Goal: Task Accomplishment & Management: Complete application form

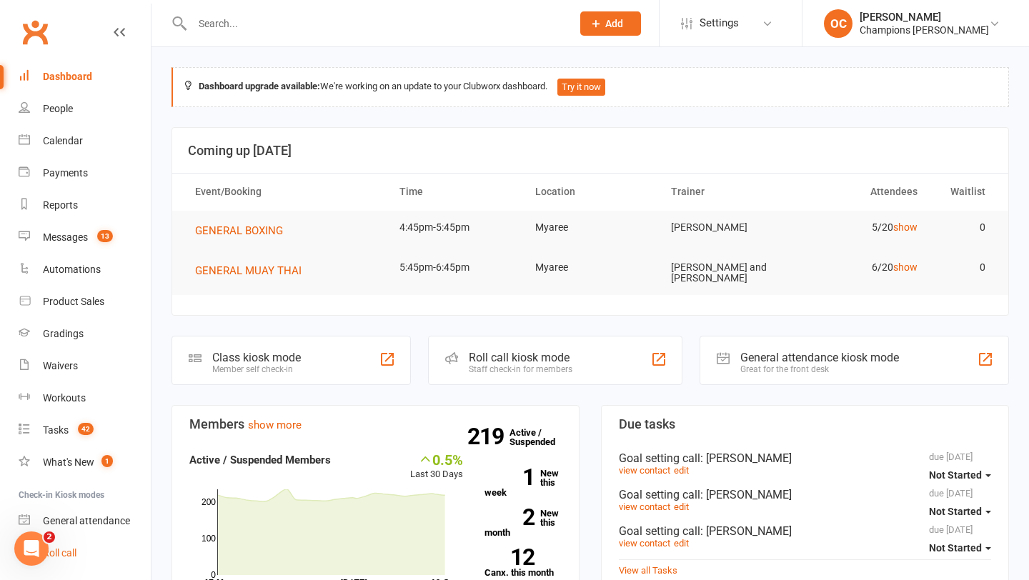
click at [68, 554] on div "Roll call" at bounding box center [60, 552] width 34 height 11
click at [114, 244] on link "Messages 13" at bounding box center [85, 237] width 132 height 32
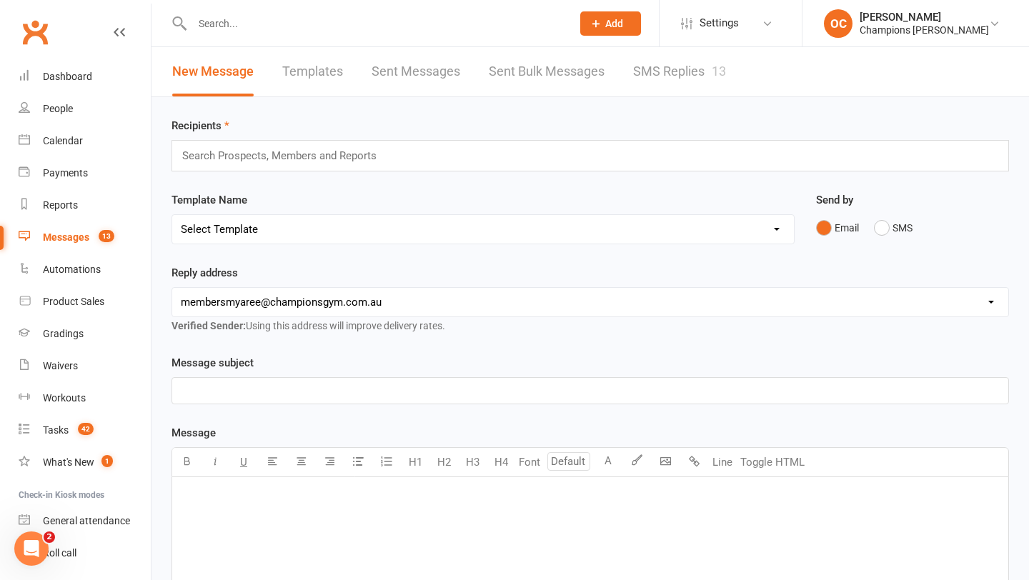
click at [676, 78] on link "SMS Replies 13" at bounding box center [679, 71] width 93 height 49
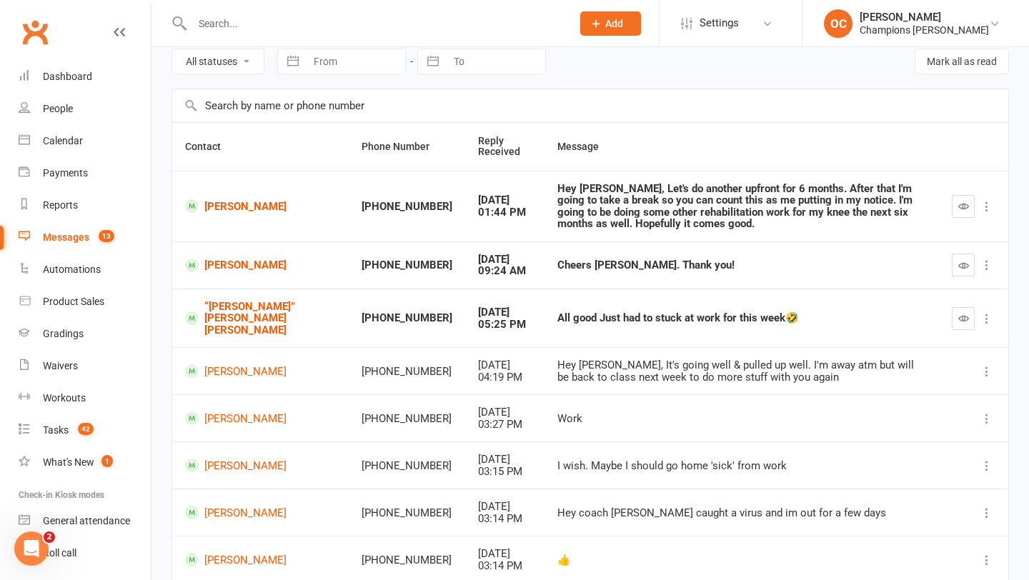
scroll to position [64, 0]
click at [956, 253] on button "button" at bounding box center [963, 264] width 23 height 23
click at [967, 312] on icon "button" at bounding box center [963, 317] width 11 height 11
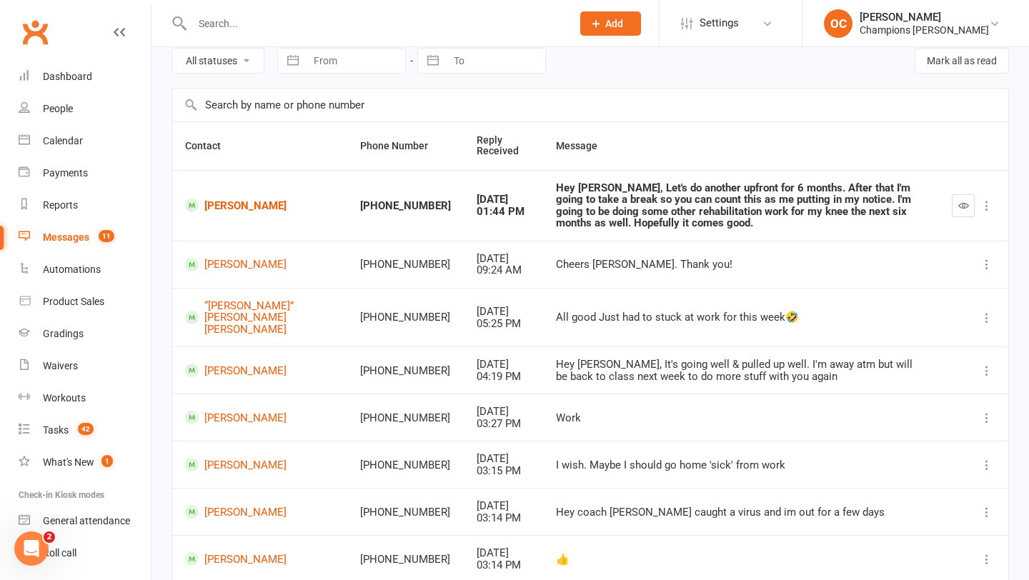
click at [623, 21] on span "Add" at bounding box center [614, 23] width 18 height 11
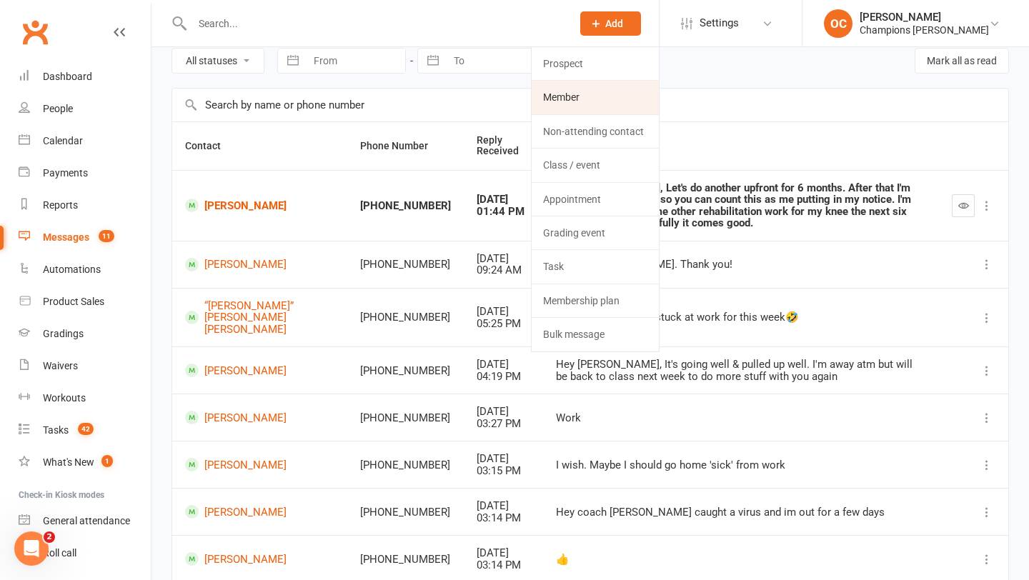
click at [596, 93] on link "Member" at bounding box center [595, 97] width 127 height 33
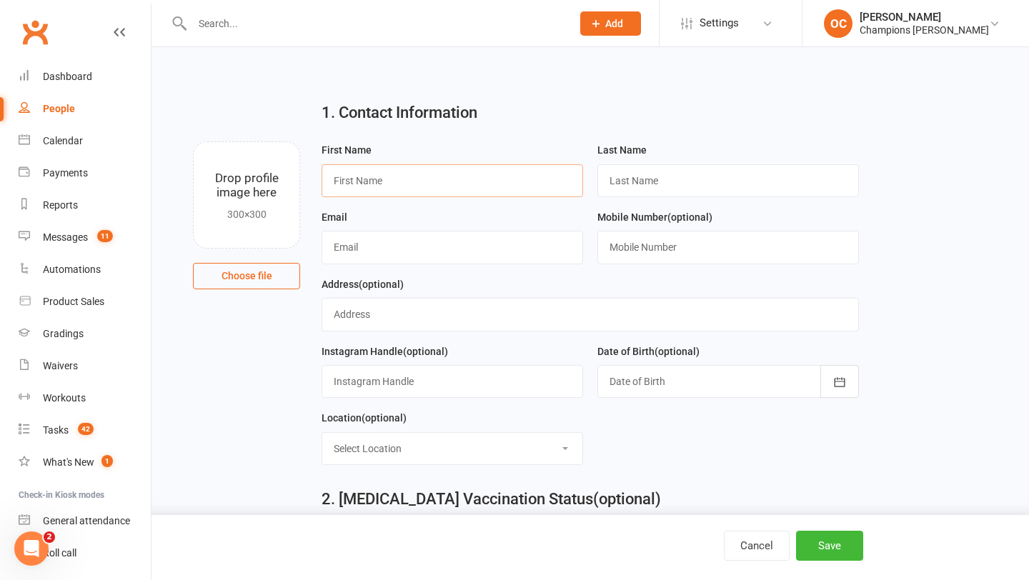
click at [427, 176] on input "text" at bounding box center [451, 180] width 261 height 33
type input "Stuart"
click at [627, 167] on input "text" at bounding box center [727, 180] width 261 height 33
type input "Orchard"
click at [649, 381] on div at bounding box center [727, 381] width 261 height 33
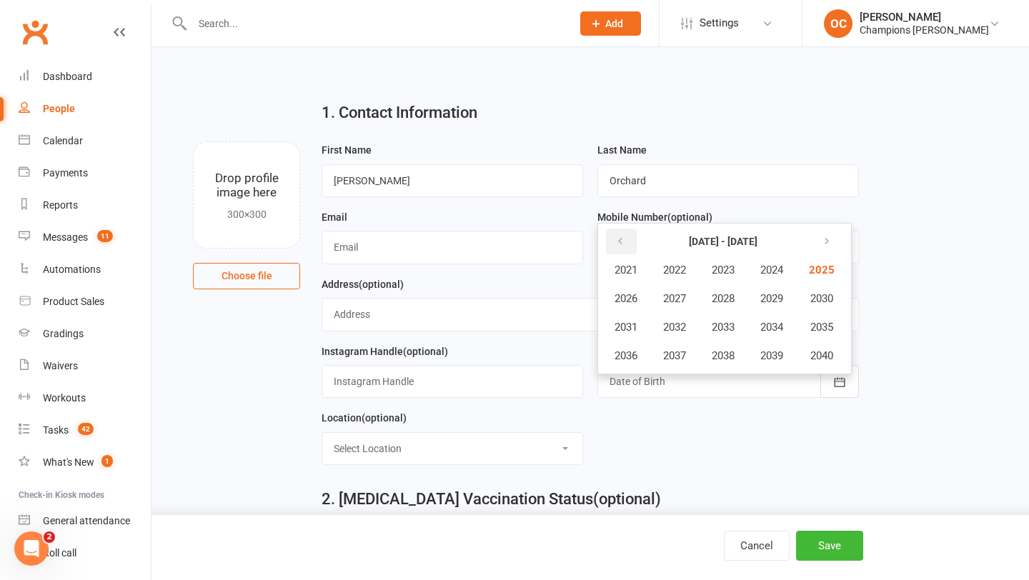
click at [629, 244] on button "button" at bounding box center [621, 242] width 31 height 26
click at [629, 249] on button "button" at bounding box center [621, 242] width 31 height 26
click at [724, 355] on span "1978" at bounding box center [723, 355] width 23 height 13
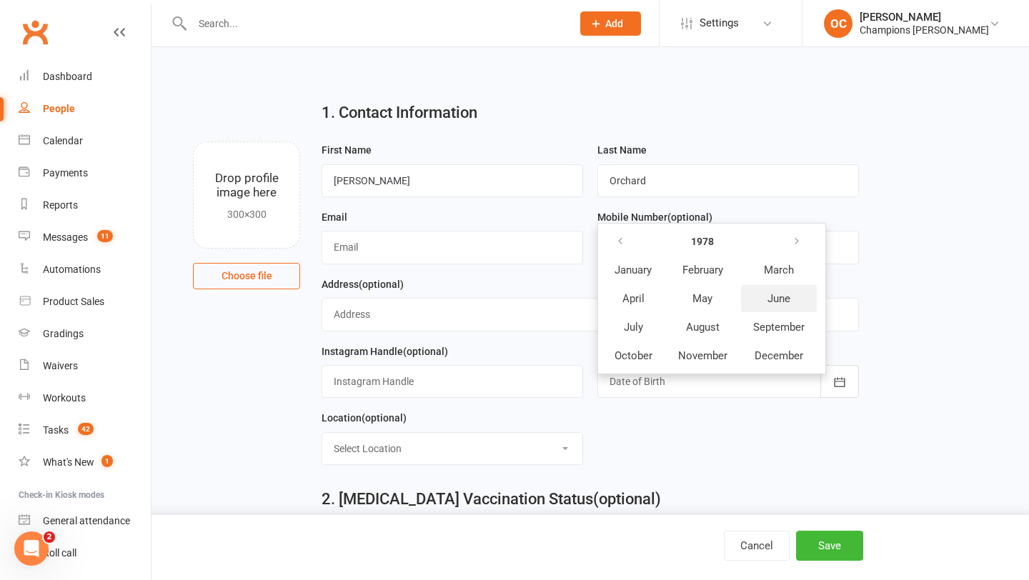
click at [774, 310] on button "June" at bounding box center [779, 298] width 76 height 27
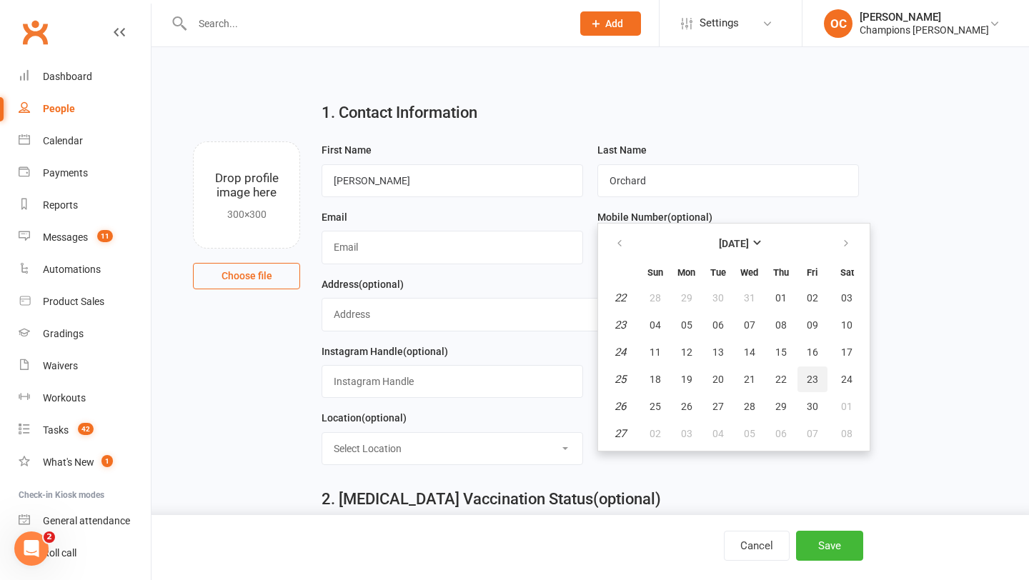
click at [820, 386] on button "23" at bounding box center [812, 379] width 30 height 26
type input "23 Jun 1978"
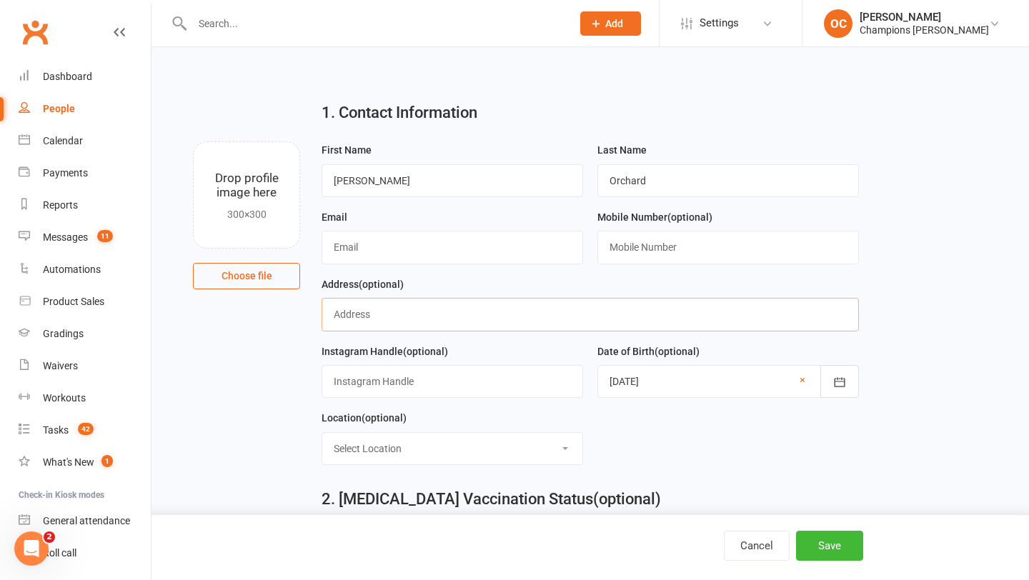
click at [376, 316] on input "text" at bounding box center [589, 314] width 537 height 33
paste input "5/94 Point Walter Road, Bicton"
type input "5/94 Point Walter Road, Bicton"
click at [386, 240] on input "text" at bounding box center [451, 247] width 261 height 33
paste input "orchardband@yahoo.com.au"
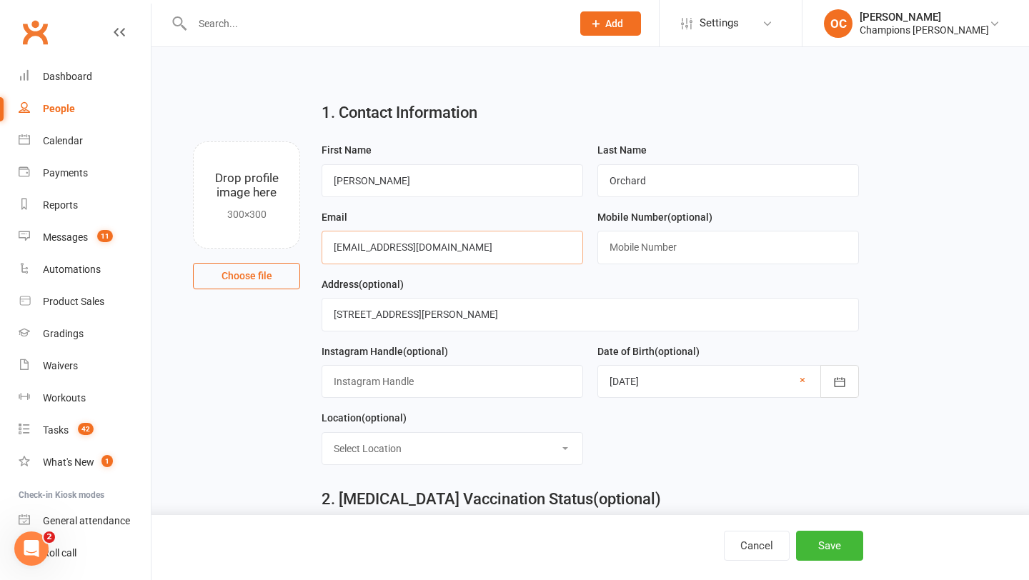
type input "orchardband@yahoo.com.au"
click at [640, 244] on input "text" at bounding box center [727, 247] width 261 height 33
paste input "+61466265331"
type input "+61466265331"
click at [436, 439] on select "Select Location Myaree" at bounding box center [452, 448] width 260 height 31
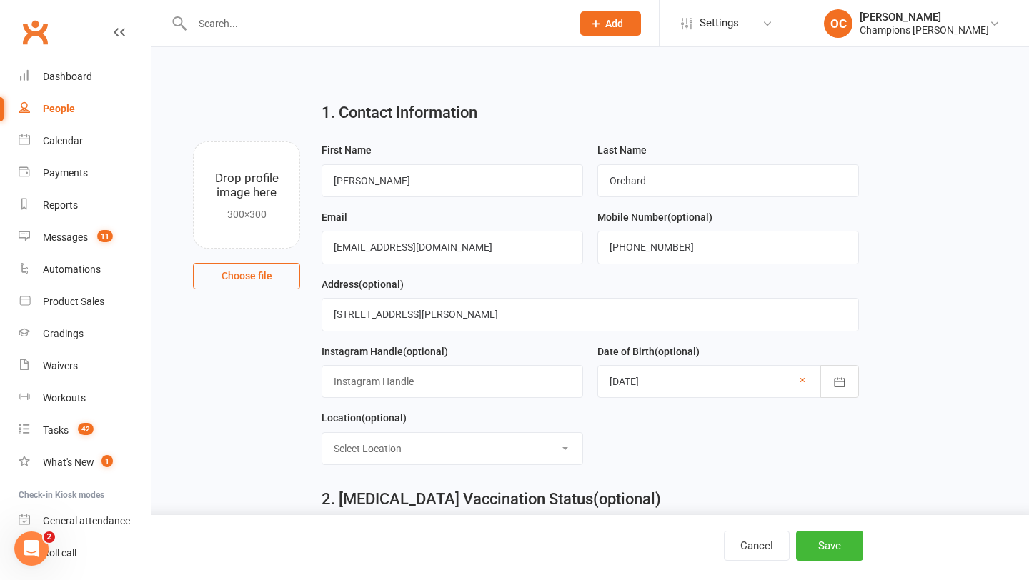
select select "0"
click at [841, 542] on button "Save" at bounding box center [829, 546] width 67 height 30
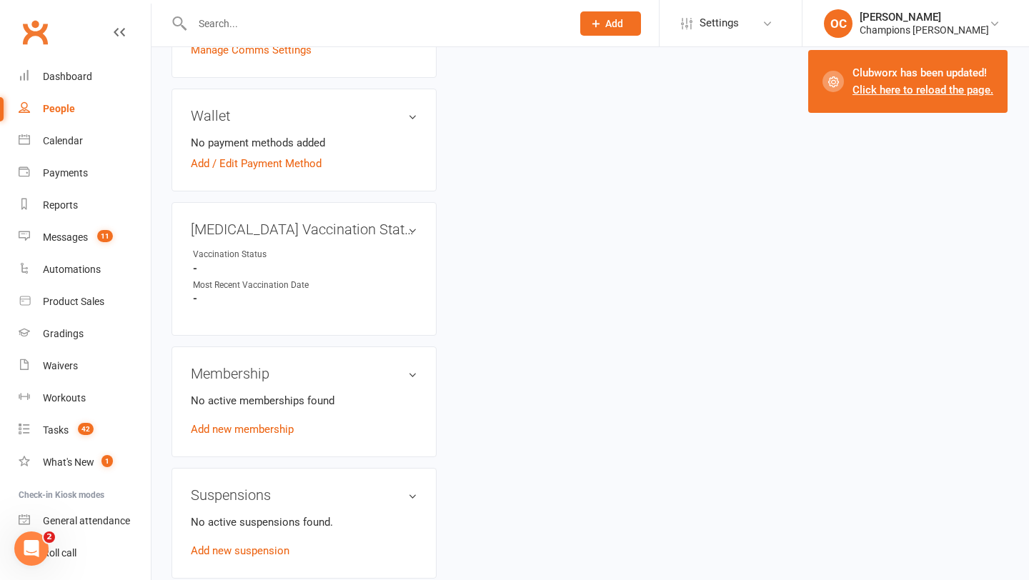
scroll to position [432, 0]
click at [256, 422] on link "Add new membership" at bounding box center [242, 428] width 103 height 13
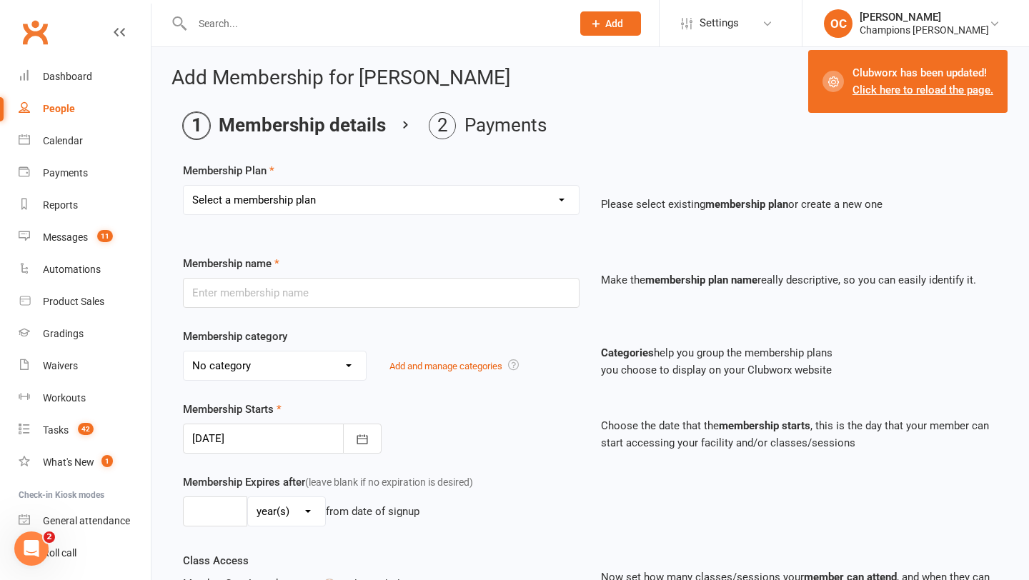
click at [379, 186] on select "Select a membership plan Create new Membership Plan New Starter Program FIFO Ne…" at bounding box center [381, 200] width 395 height 29
select select "1"
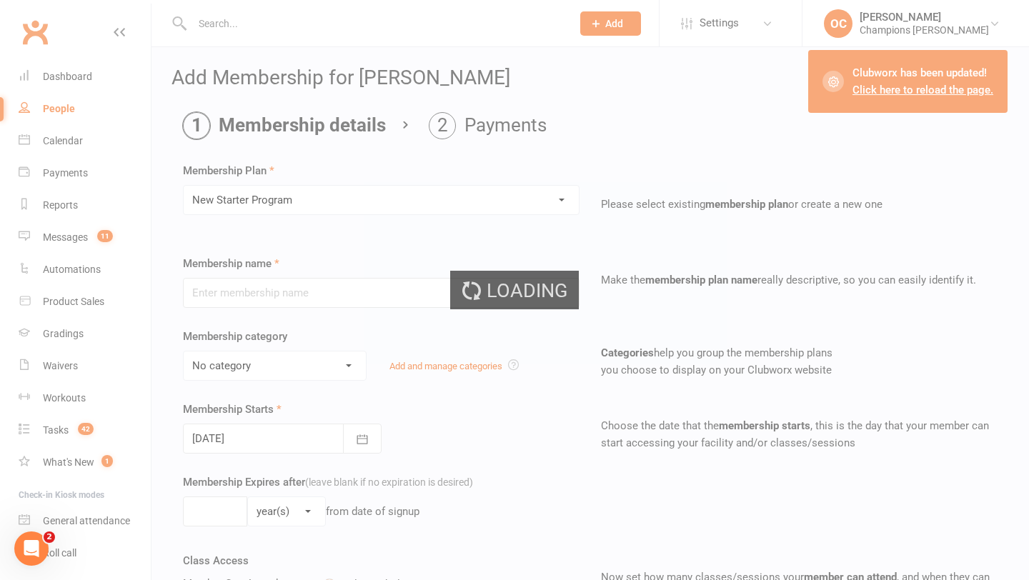
type input "New Starter Program"
select select "3"
type input "29"
select select "0"
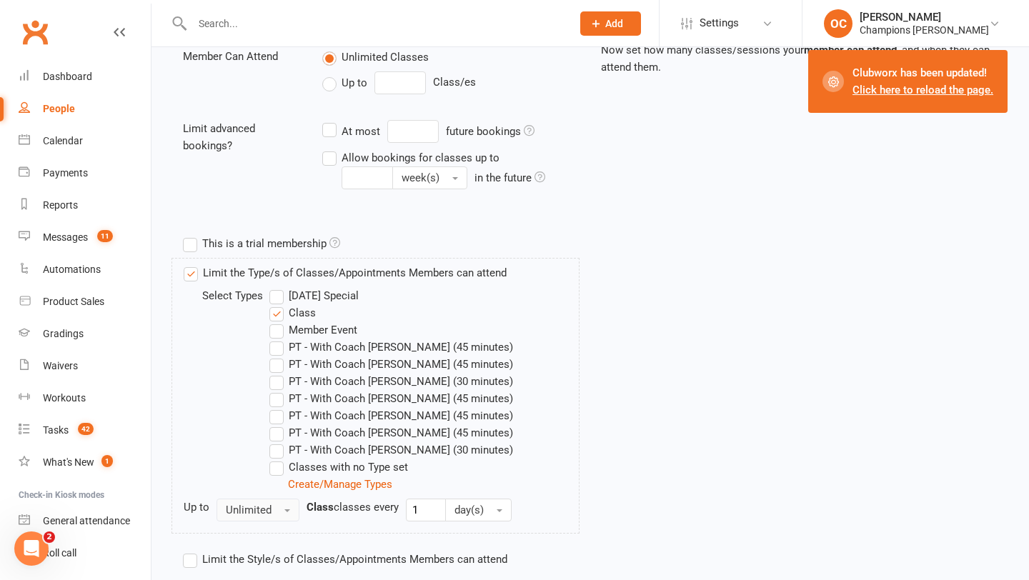
scroll to position [614, 0]
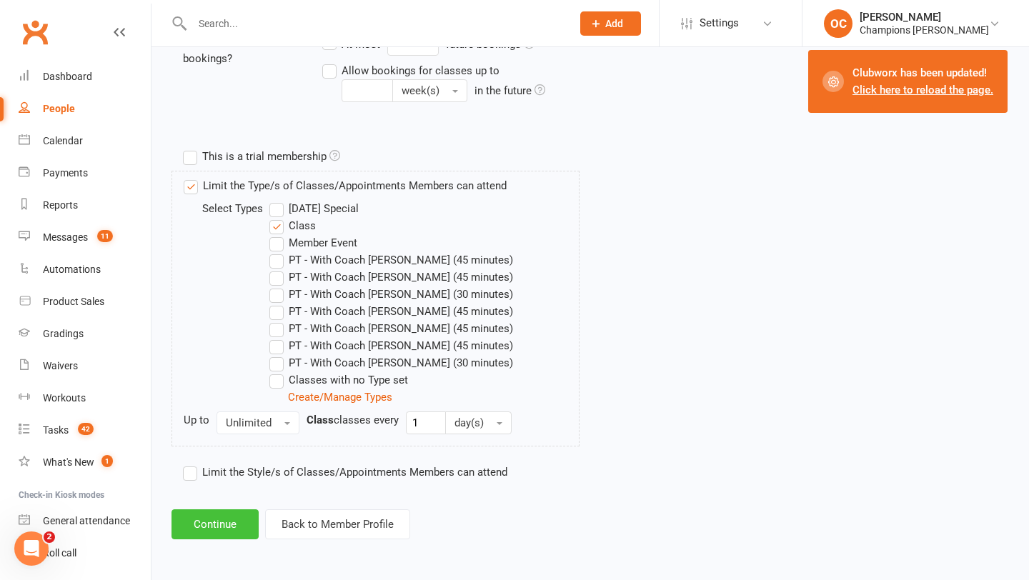
click at [214, 519] on button "Continue" at bounding box center [214, 524] width 87 height 30
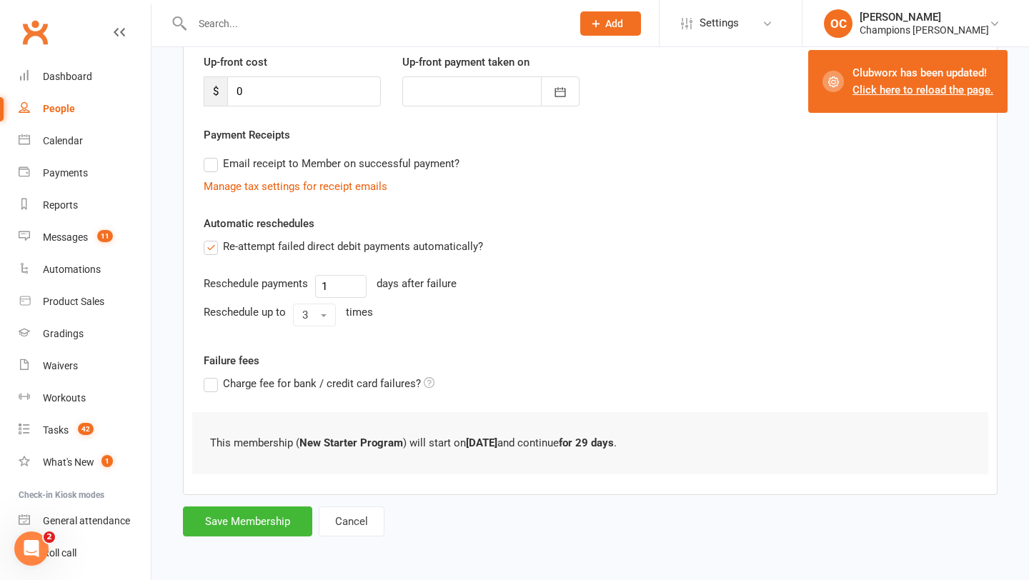
scroll to position [0, 0]
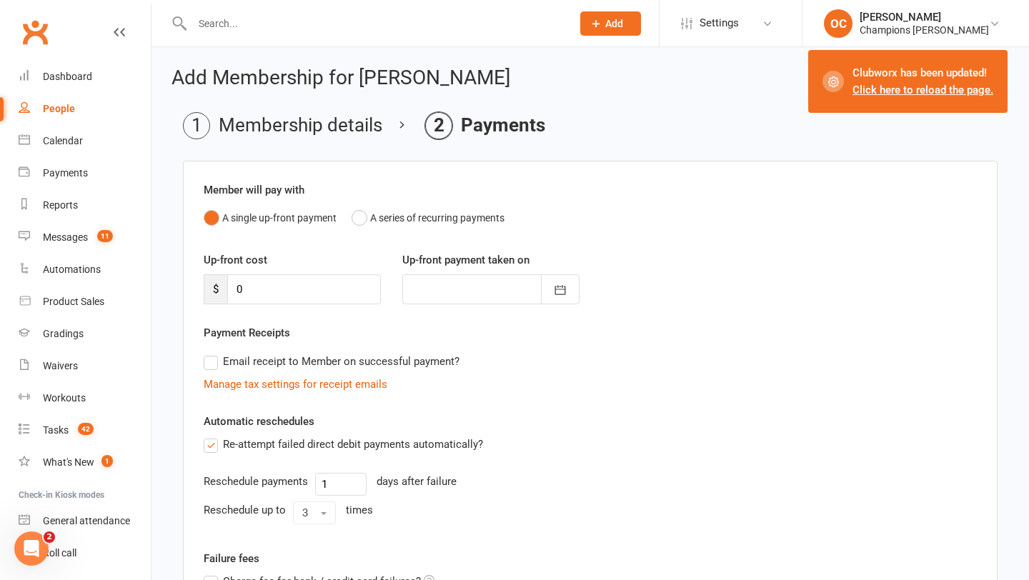
click at [387, 26] on input "text" at bounding box center [375, 24] width 374 height 20
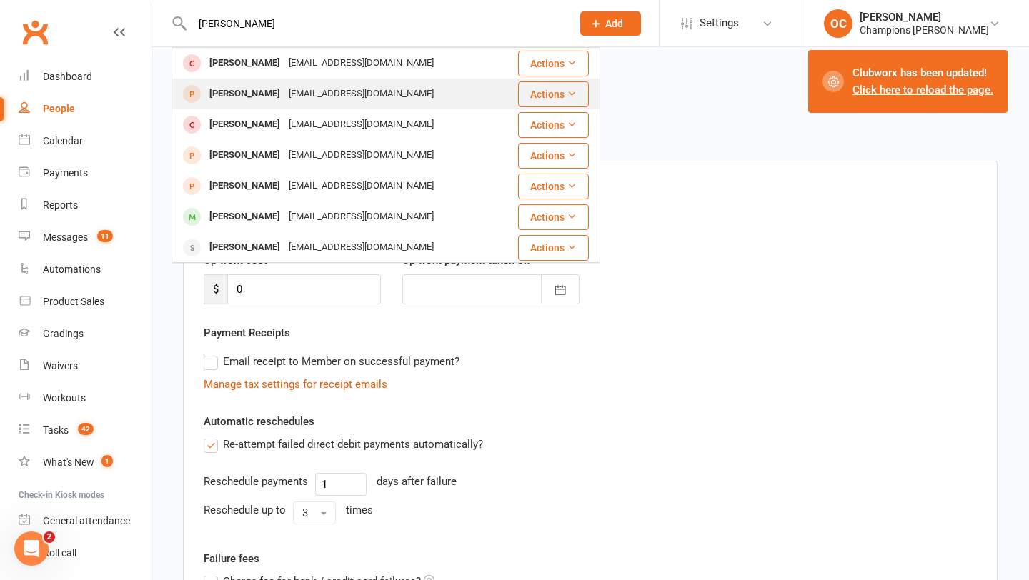
type input "stuart o"
click at [384, 103] on div "orchardband@yahoo.com.au" at bounding box center [361, 94] width 154 height 21
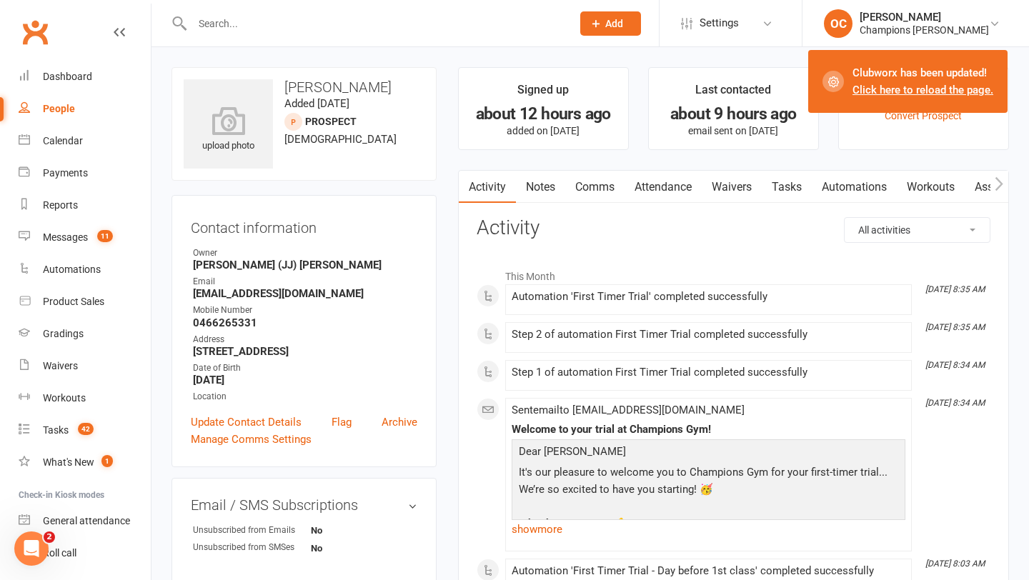
click at [547, 187] on link "Notes" at bounding box center [540, 187] width 49 height 33
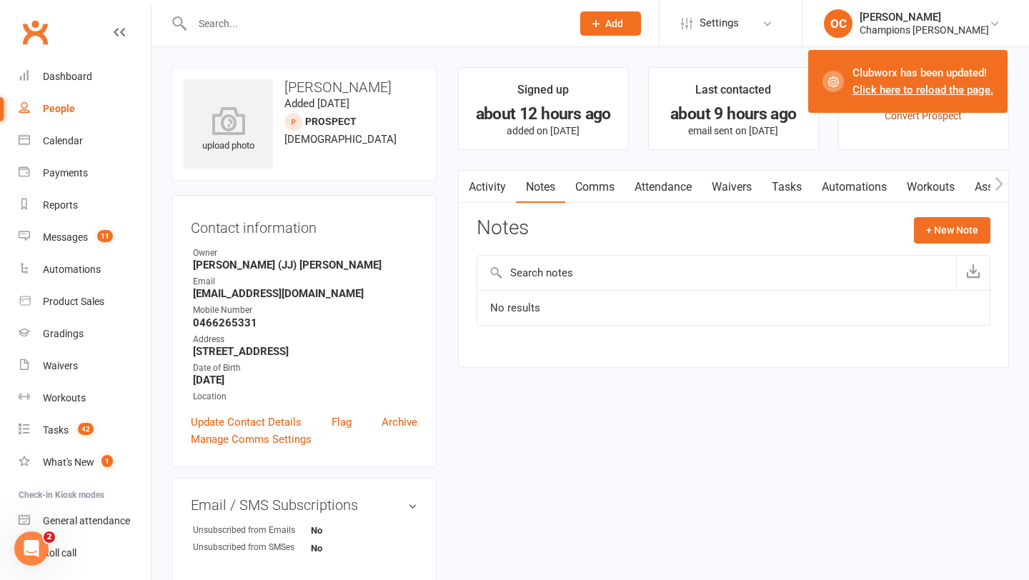
click at [898, 114] on link "Convert Prospect" at bounding box center [922, 115] width 77 height 11
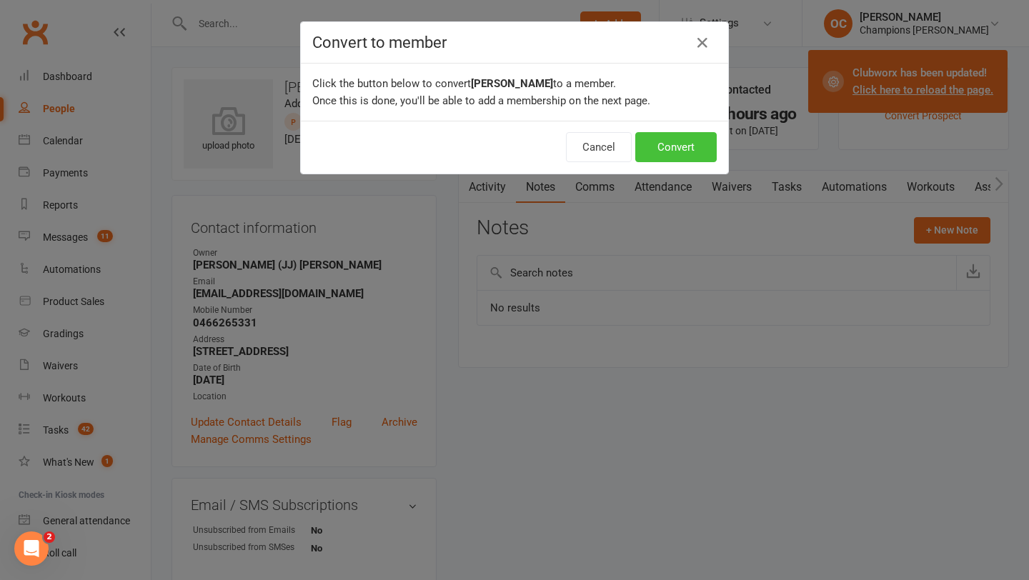
click at [676, 133] on button "Convert" at bounding box center [675, 147] width 81 height 30
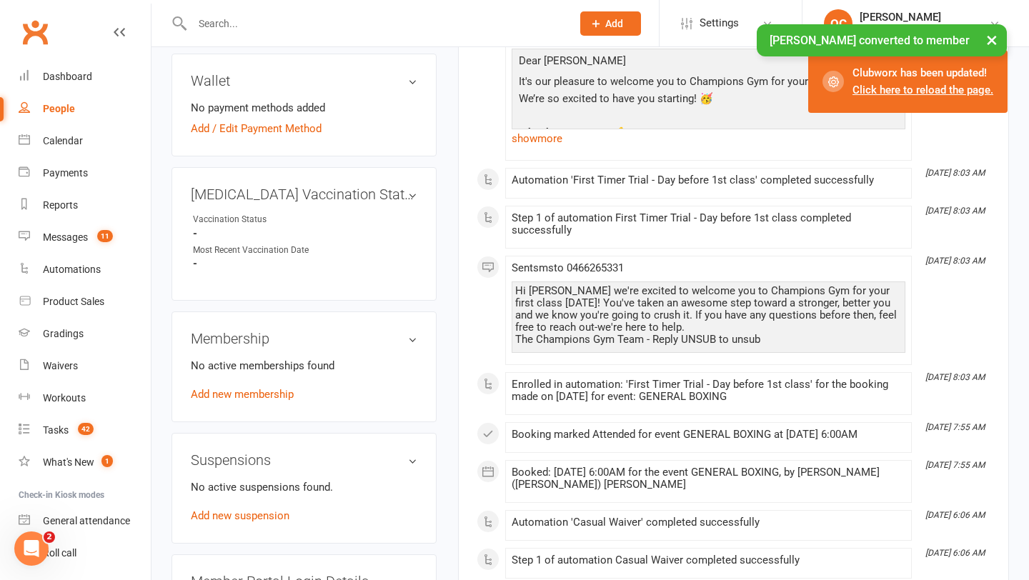
scroll to position [460, 0]
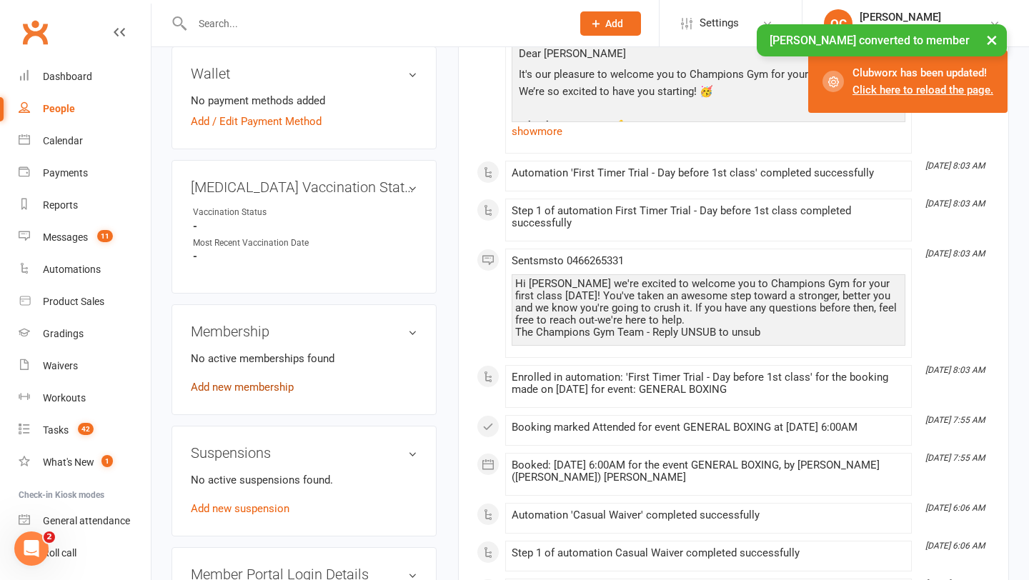
click at [250, 381] on link "Add new membership" at bounding box center [242, 387] width 103 height 13
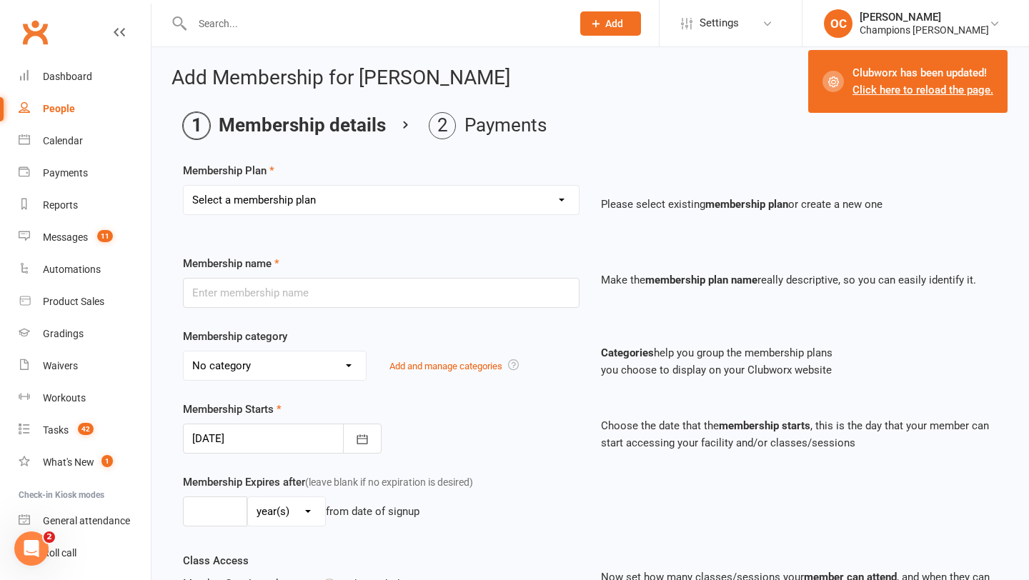
click at [465, 191] on select "Select a membership plan Create new Membership Plan New Starter Program FIFO Ne…" at bounding box center [381, 200] width 395 height 29
select select "1"
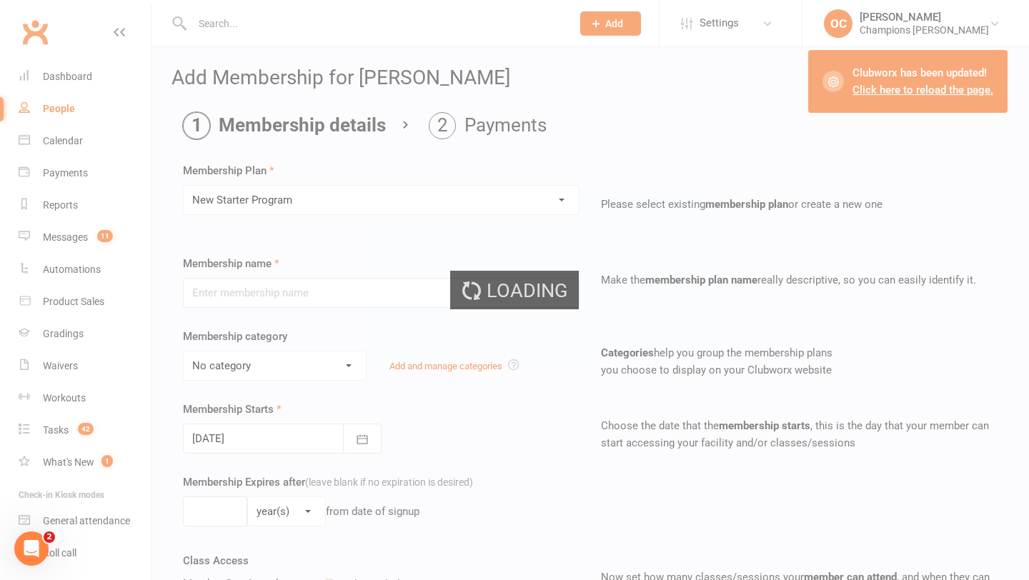
type input "New Starter Program"
select select "3"
type input "29"
select select "0"
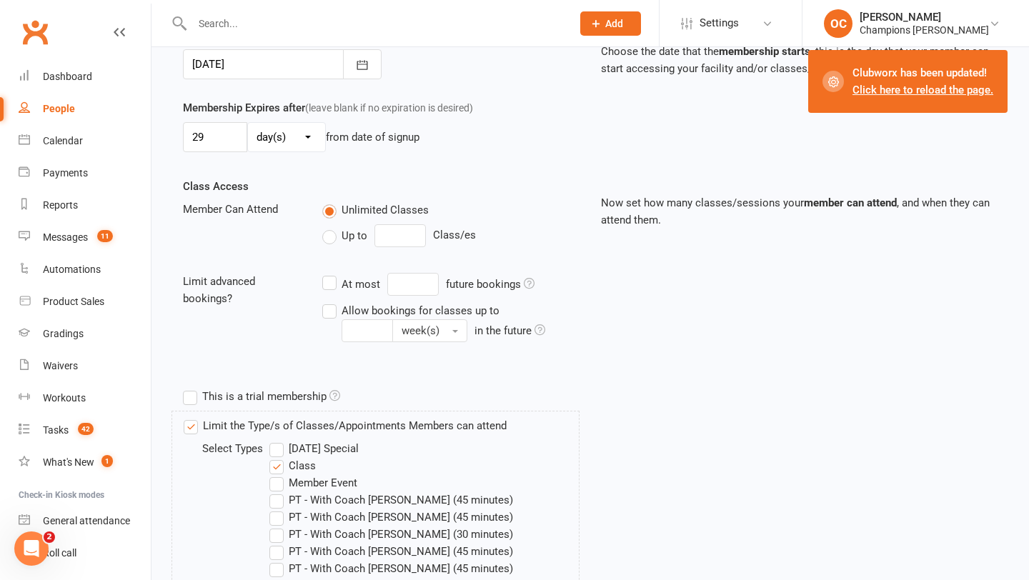
scroll to position [614, 0]
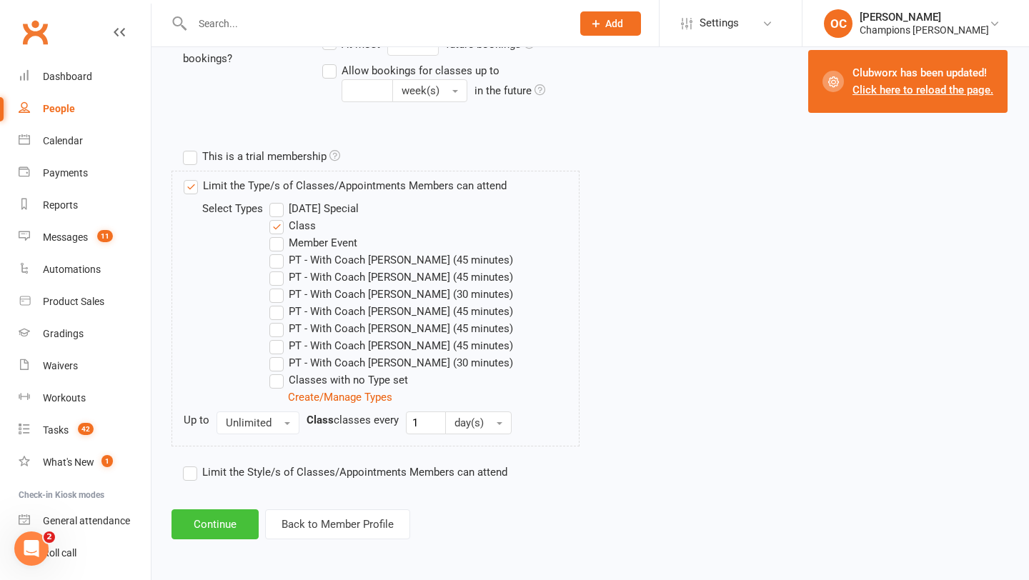
click at [227, 512] on button "Continue" at bounding box center [214, 524] width 87 height 30
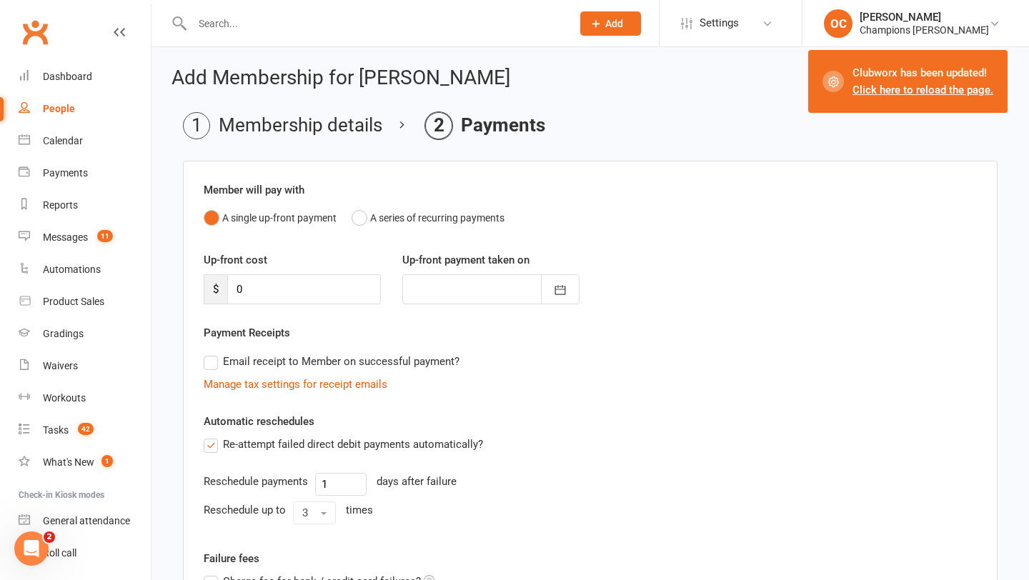
scroll to position [198, 0]
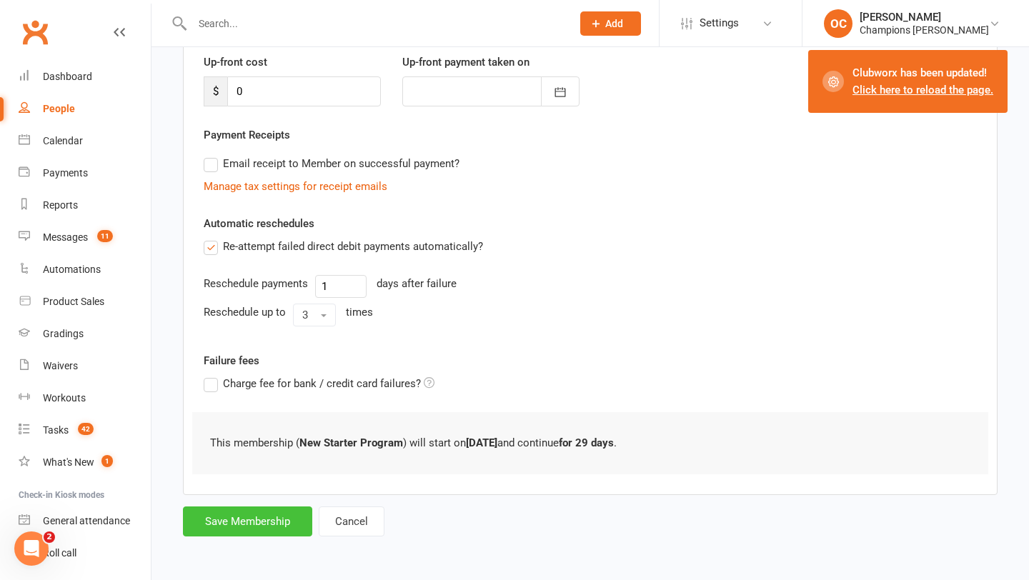
click at [251, 509] on button "Save Membership" at bounding box center [247, 522] width 129 height 30
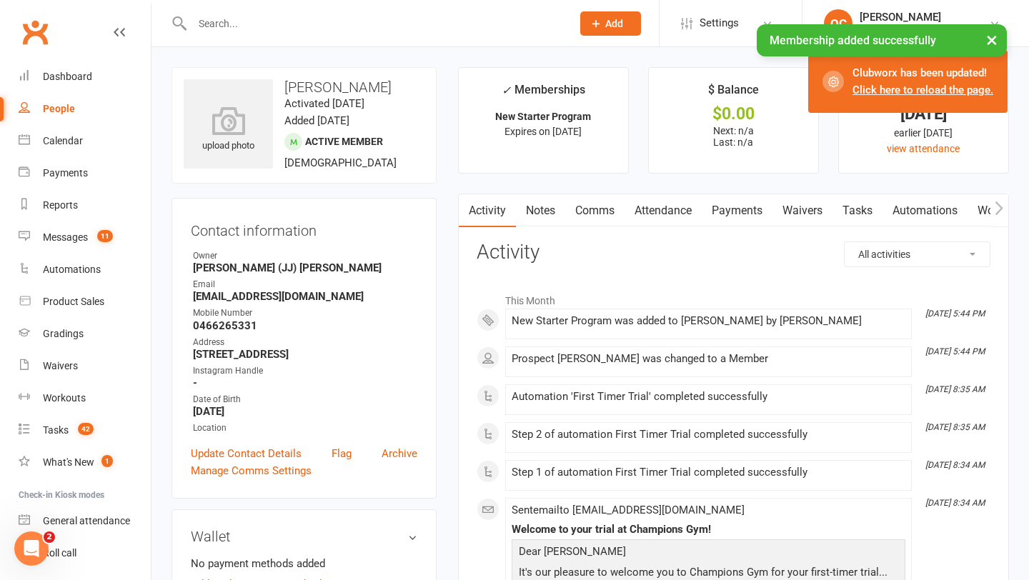
click at [804, 215] on link "Waivers" at bounding box center [802, 210] width 60 height 33
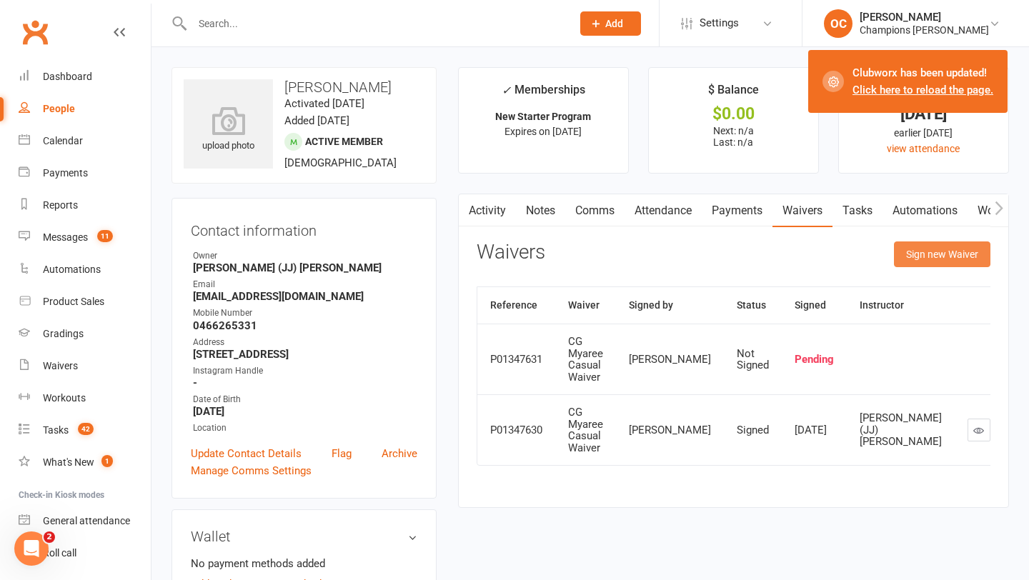
click at [932, 244] on button "Sign new Waiver" at bounding box center [942, 254] width 96 height 26
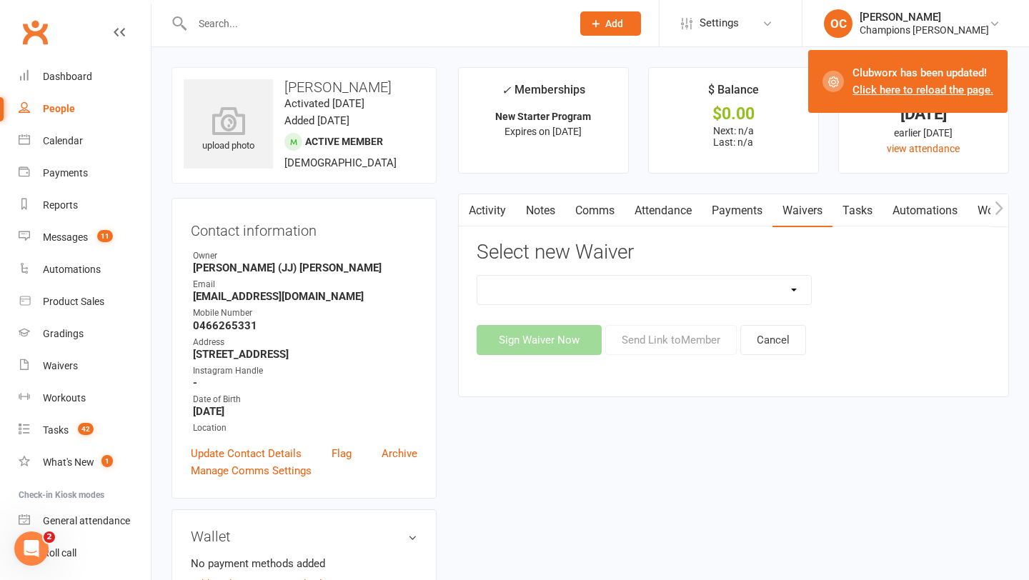
click at [795, 320] on div "Casual Waiver (STAFF ONLY) CG Myaree Cancellation Form CG Myaree Casual Waiver …" at bounding box center [734, 315] width 514 height 80
click at [789, 335] on button "Cancel" at bounding box center [773, 340] width 66 height 30
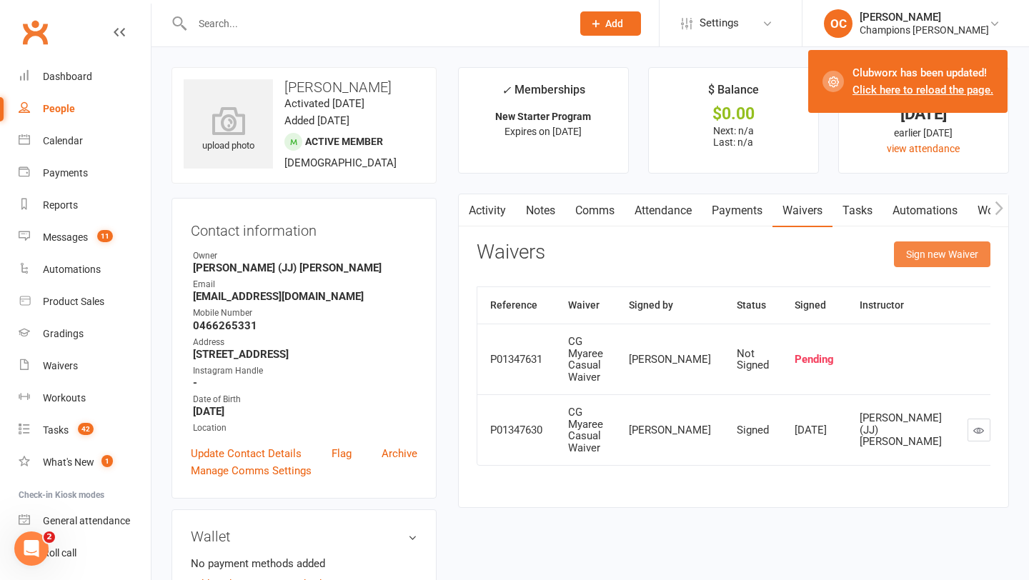
click at [922, 254] on button "Sign new Waiver" at bounding box center [942, 254] width 96 height 26
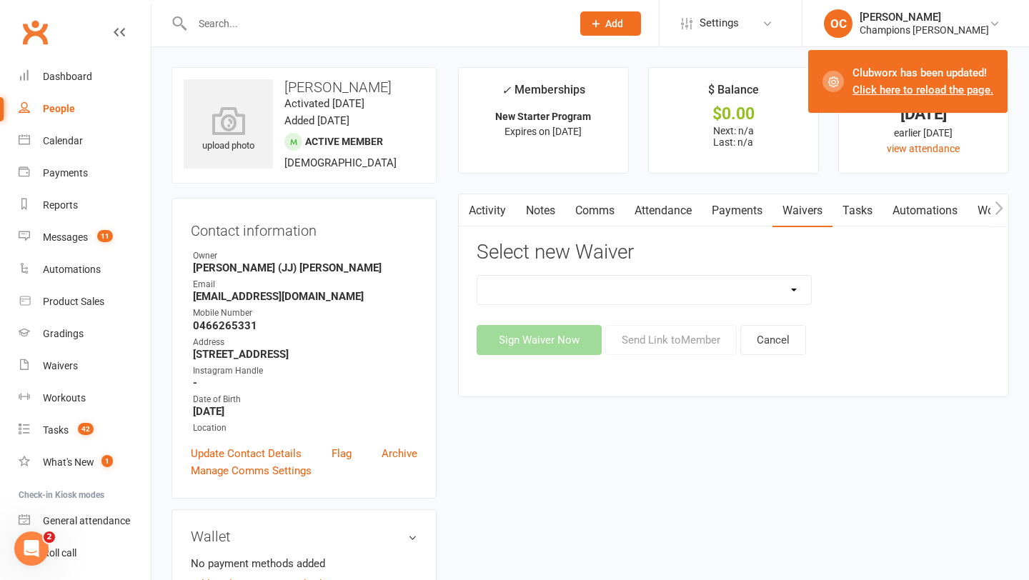
click at [652, 300] on select "Casual Waiver (STAFF ONLY) CG Myaree Cancellation Form CG Myaree Casual Waiver …" at bounding box center [644, 290] width 334 height 29
select select "9202"
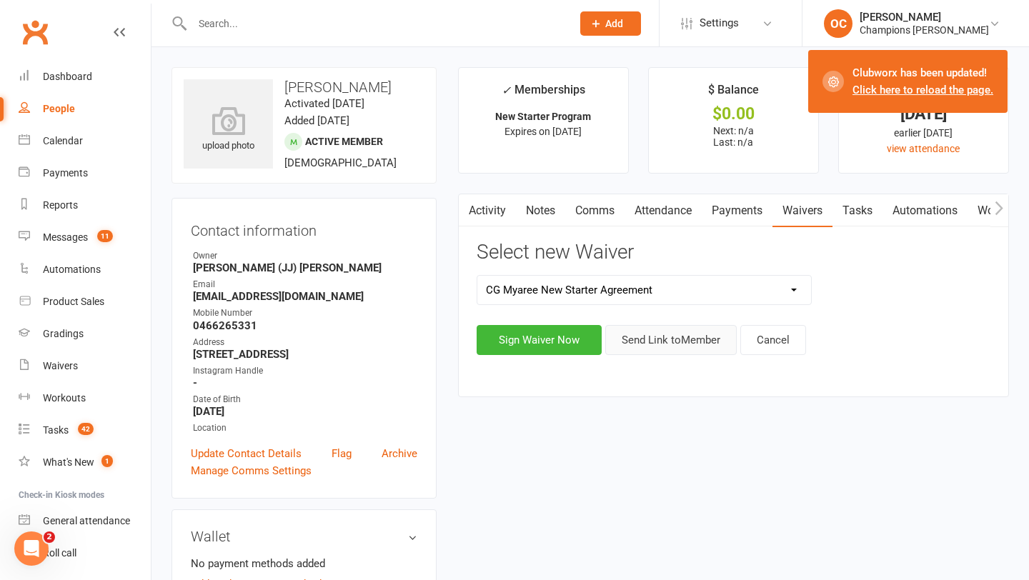
click at [662, 336] on button "Send Link to Member" at bounding box center [670, 340] width 131 height 30
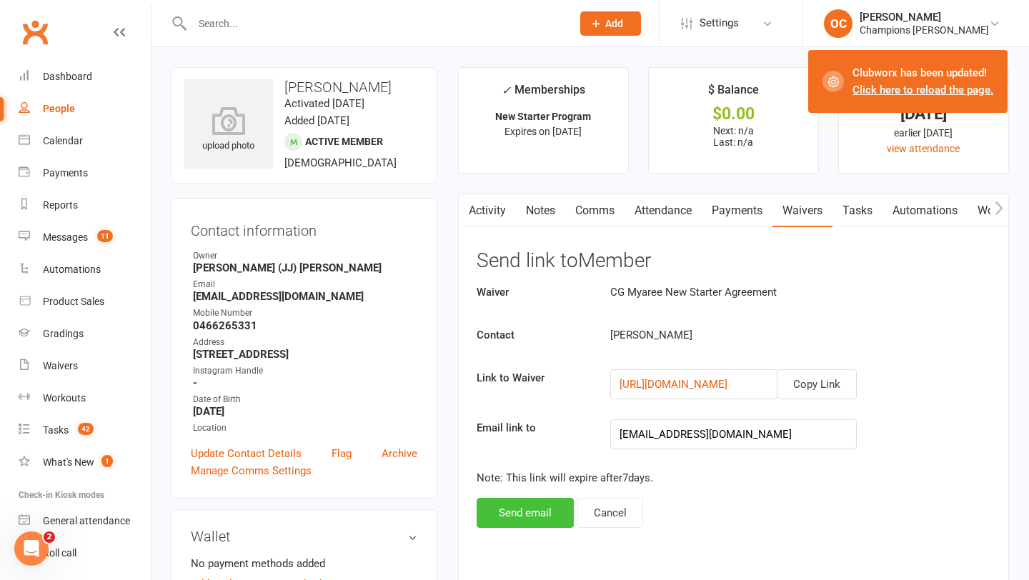
click at [539, 509] on button "Send email" at bounding box center [525, 513] width 97 height 30
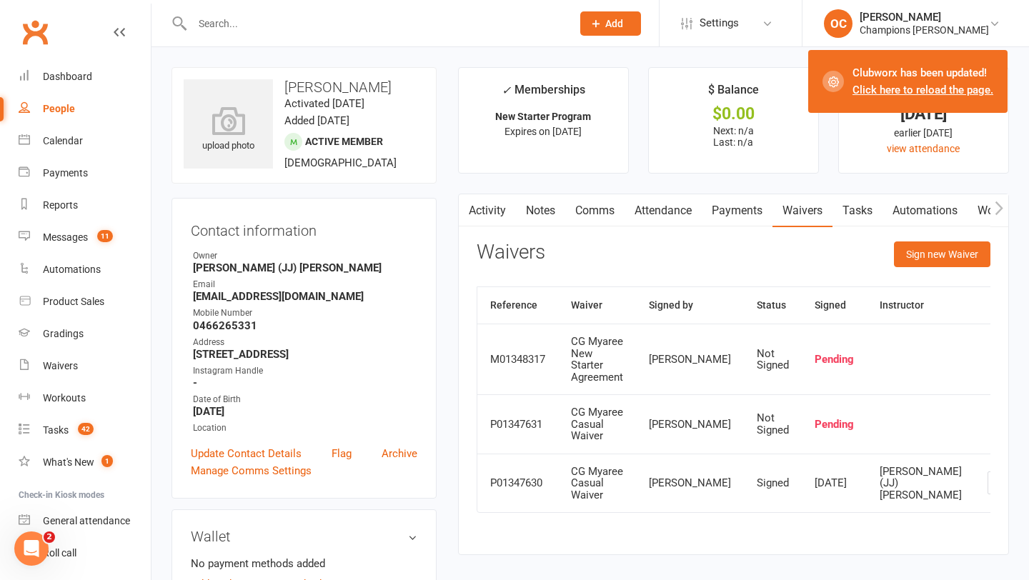
click at [597, 214] on link "Comms" at bounding box center [594, 210] width 59 height 33
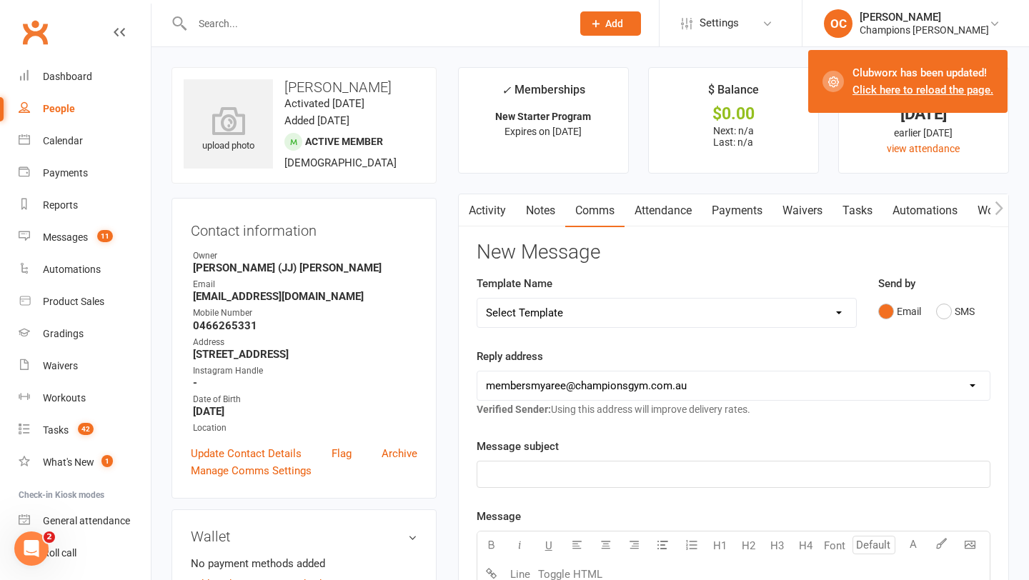
click at [725, 312] on select "Select Template [Email] A. First Timer Trial [Email] CG Class Pass - Email to P…" at bounding box center [666, 313] width 379 height 29
select select "11"
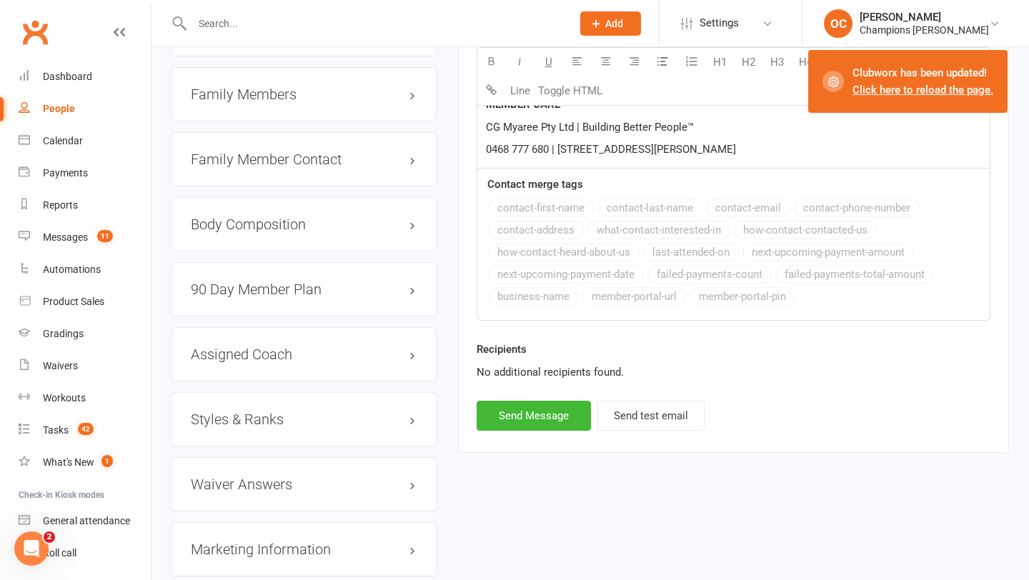
scroll to position [1382, 0]
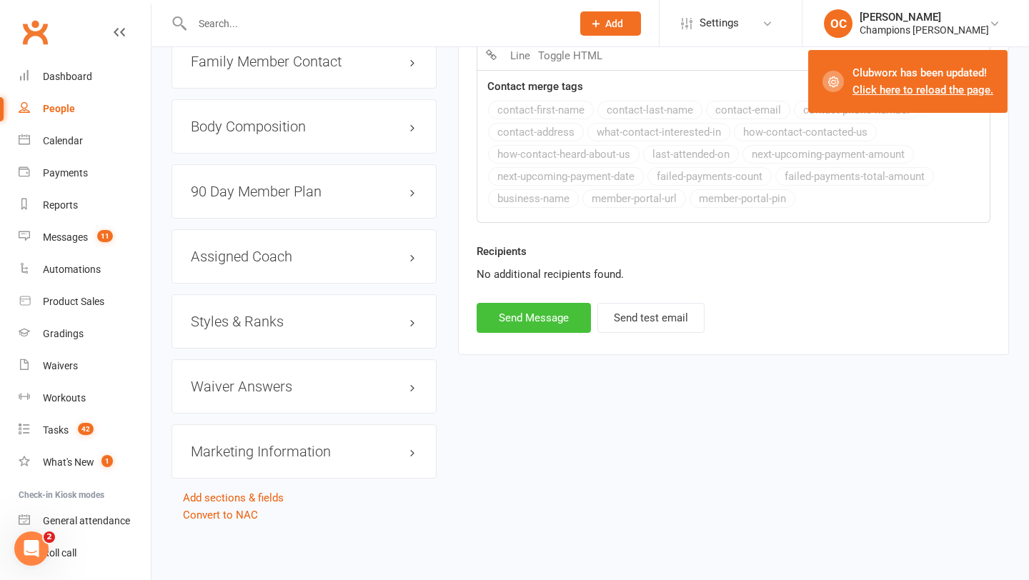
click at [557, 303] on button "Send Message" at bounding box center [534, 318] width 114 height 30
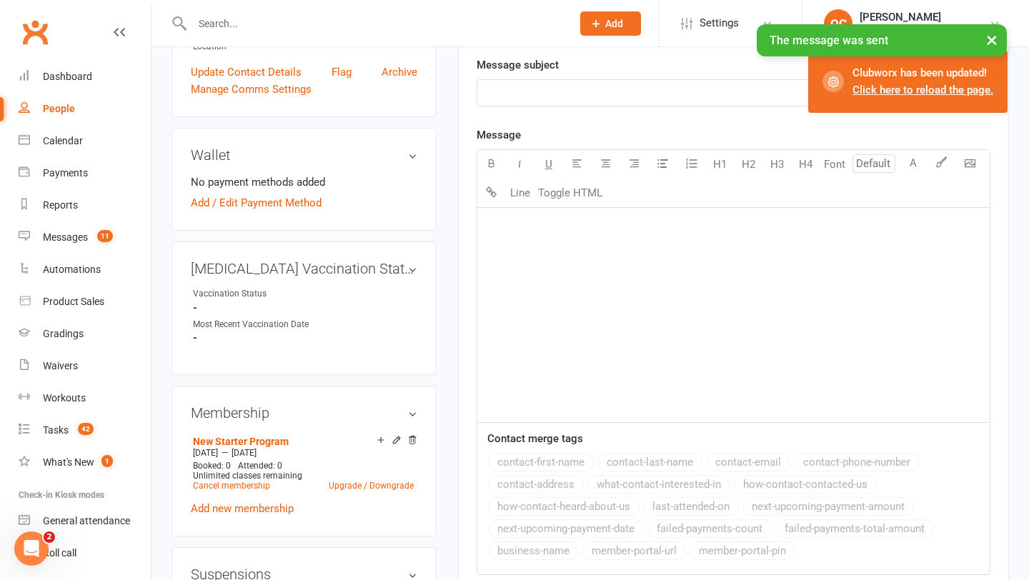
scroll to position [0, 0]
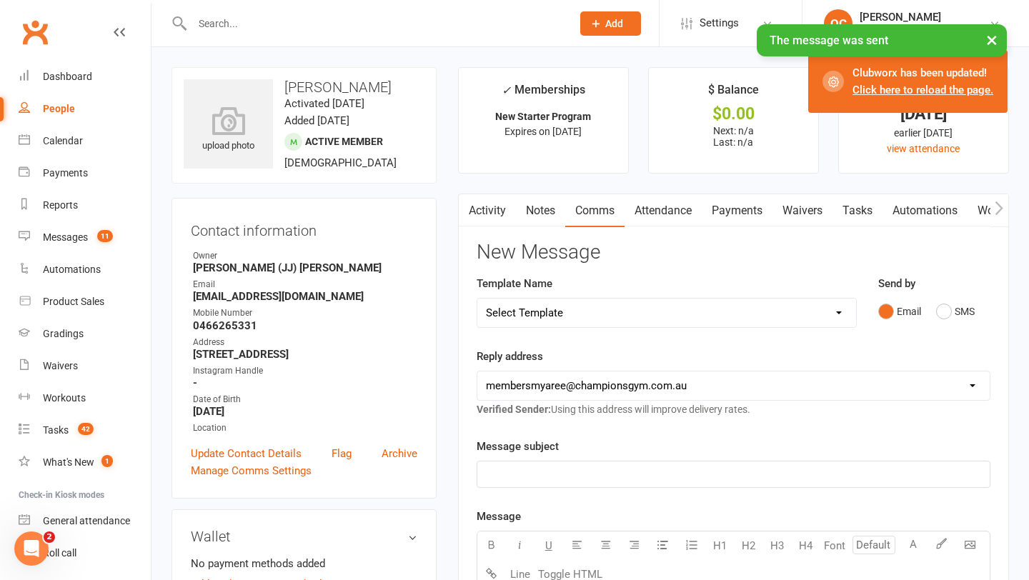
click at [564, 307] on select "Select Template [Email] A. First Timer Trial [Email] CG Class Pass - Email to P…" at bounding box center [666, 313] width 379 height 29
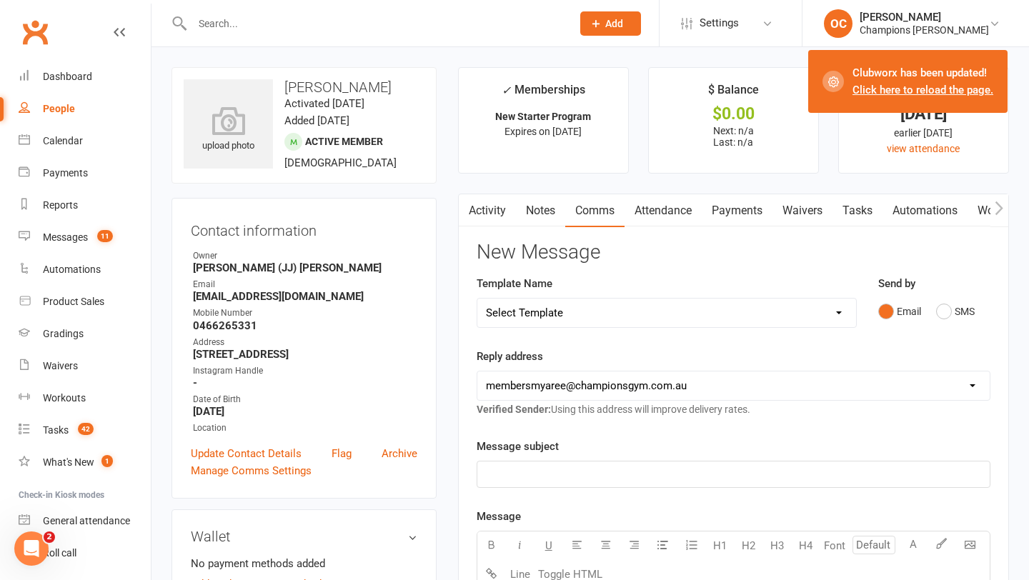
select select "14"
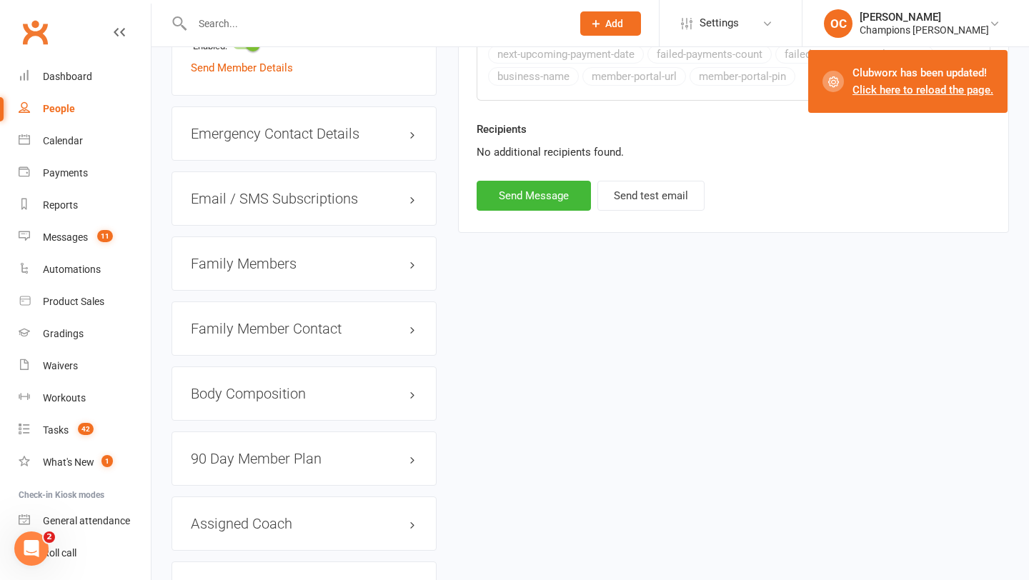
scroll to position [1092, 0]
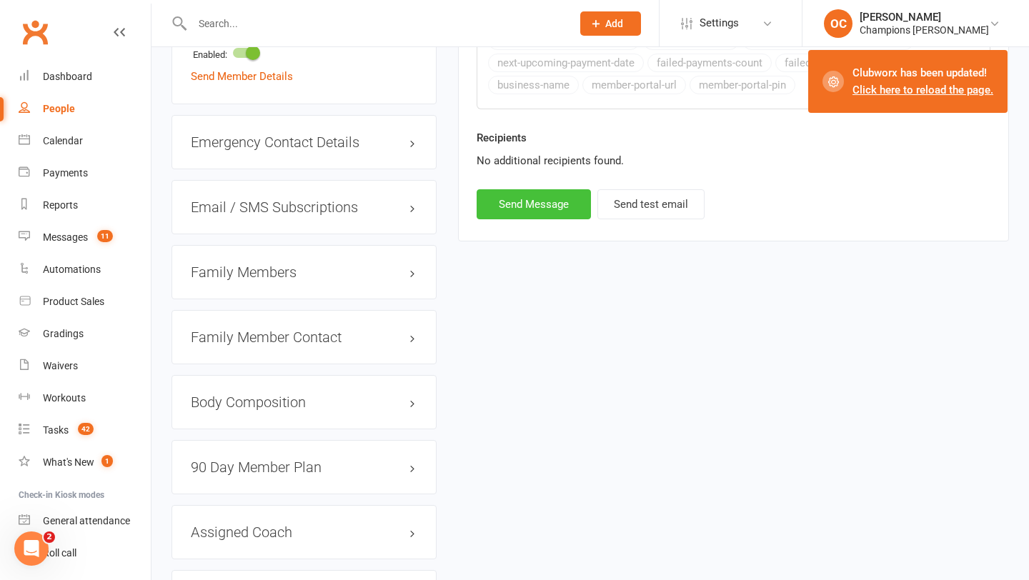
click at [549, 203] on button "Send Message" at bounding box center [534, 204] width 114 height 30
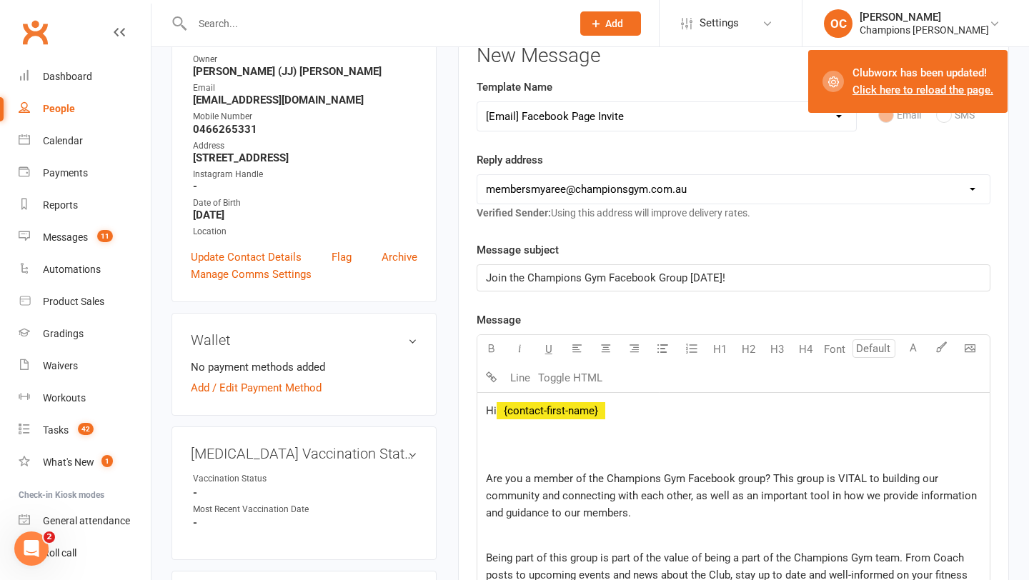
scroll to position [0, 0]
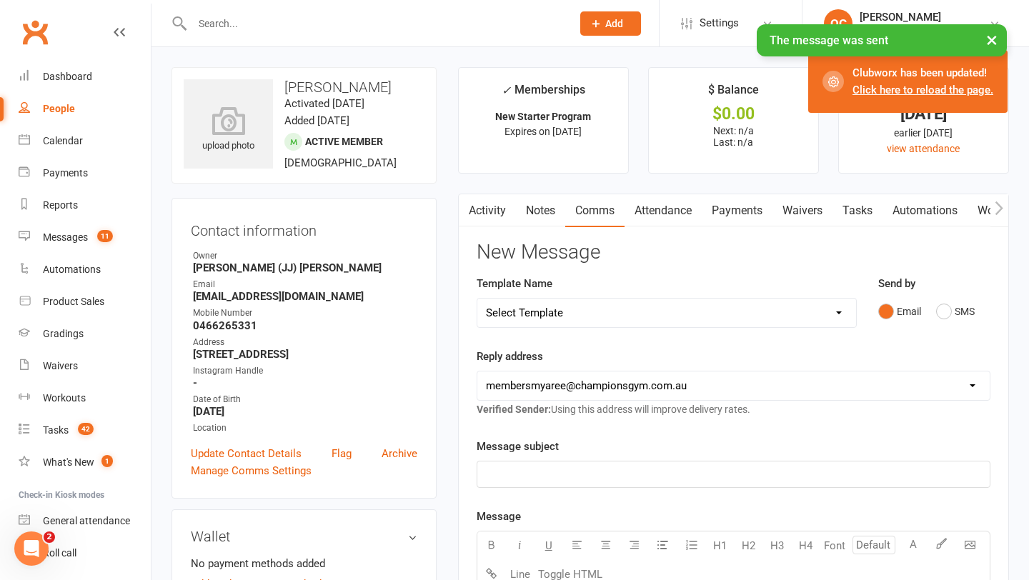
click at [630, 300] on select "Select Template [Email] A. First Timer Trial [Email] CG Class Pass - Email to P…" at bounding box center [666, 313] width 379 height 29
select select "45"
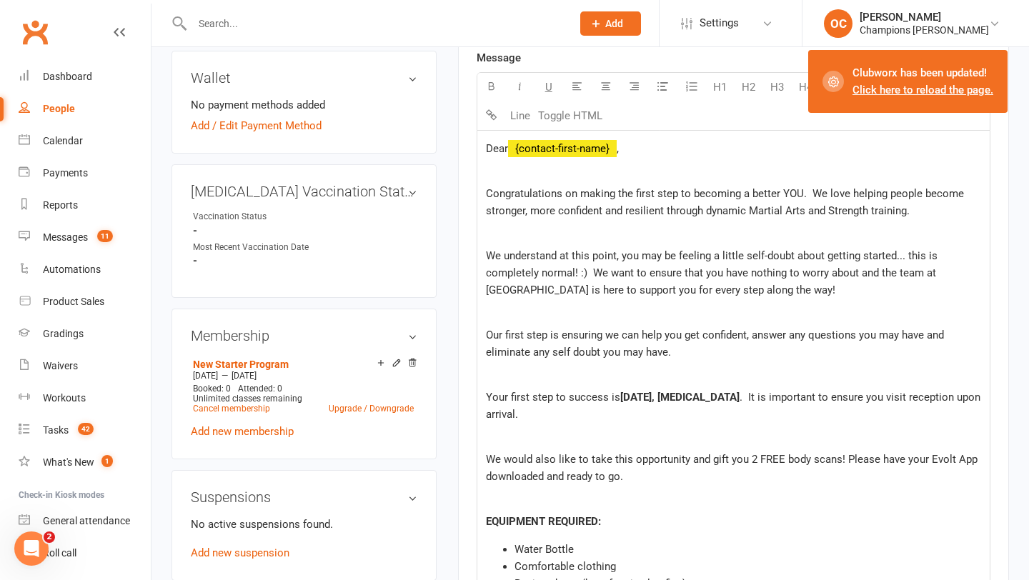
scroll to position [468, 0]
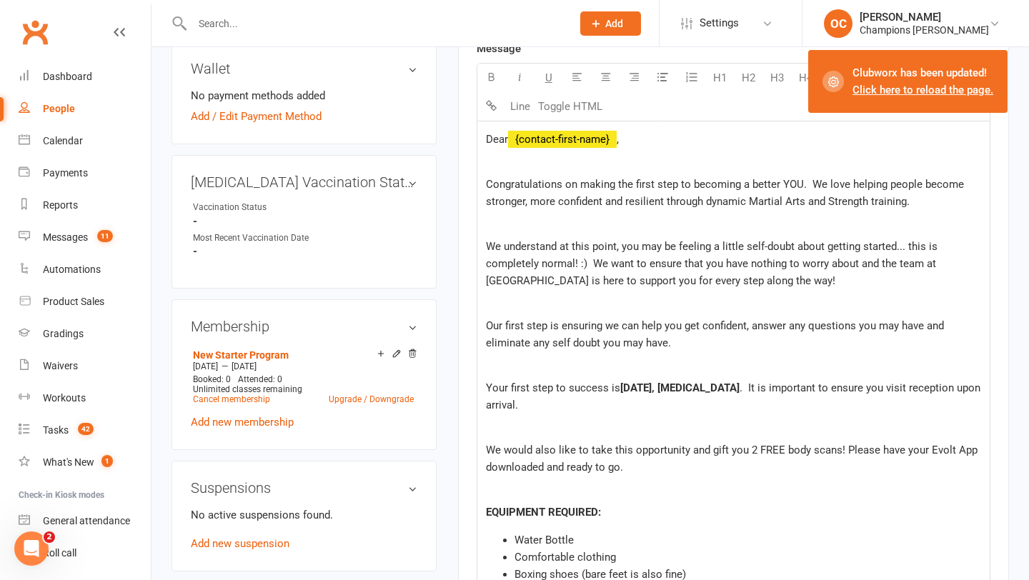
click at [664, 389] on span "Thursday, XXXXX" at bounding box center [679, 387] width 119 height 13
click at [712, 382] on span ", XXXXX" at bounding box center [699, 387] width 88 height 13
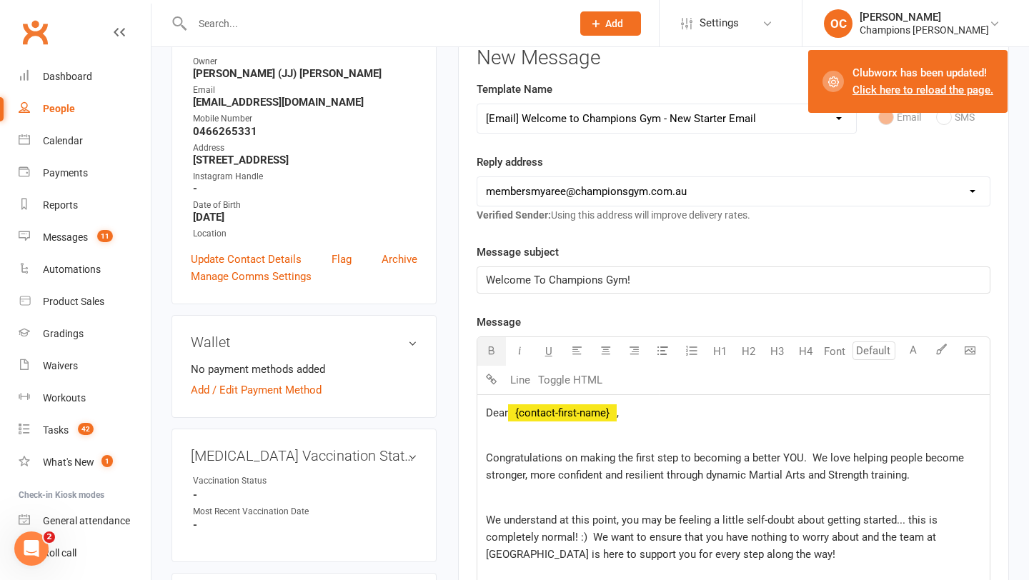
scroll to position [0, 0]
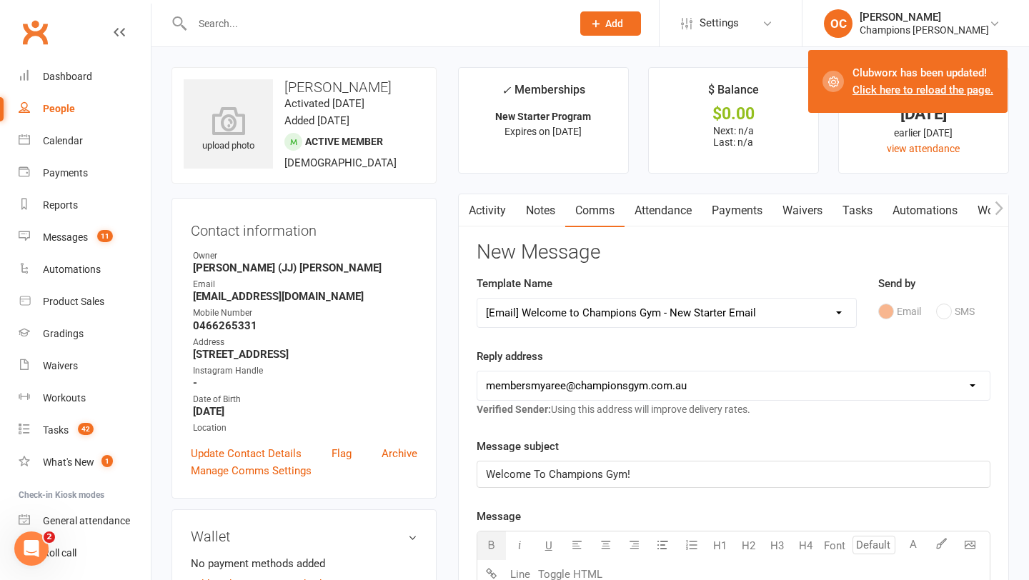
click at [532, 211] on link "Notes" at bounding box center [540, 210] width 49 height 33
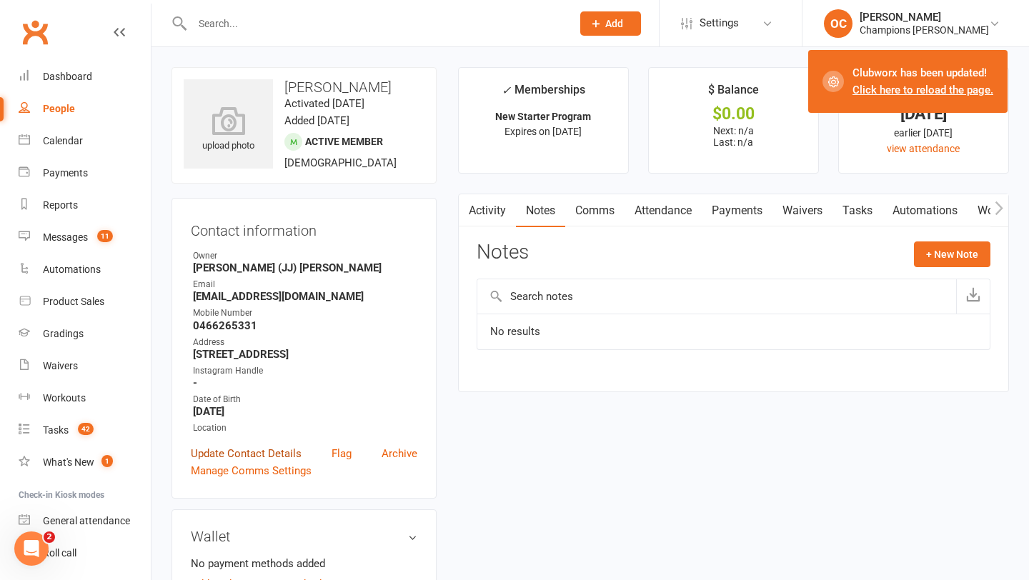
click at [251, 462] on link "Update Contact Details" at bounding box center [246, 453] width 111 height 17
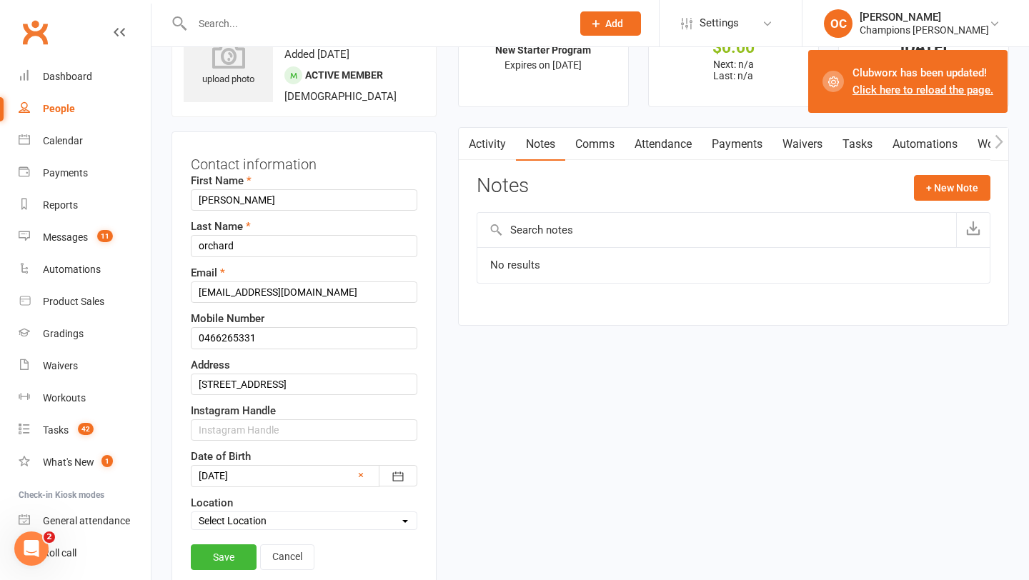
scroll to position [67, 0]
click at [204, 210] on input "stuart" at bounding box center [304, 199] width 226 height 21
type input "Stuart"
click at [202, 256] on input "orchard" at bounding box center [304, 244] width 226 height 21
type input "Orchard"
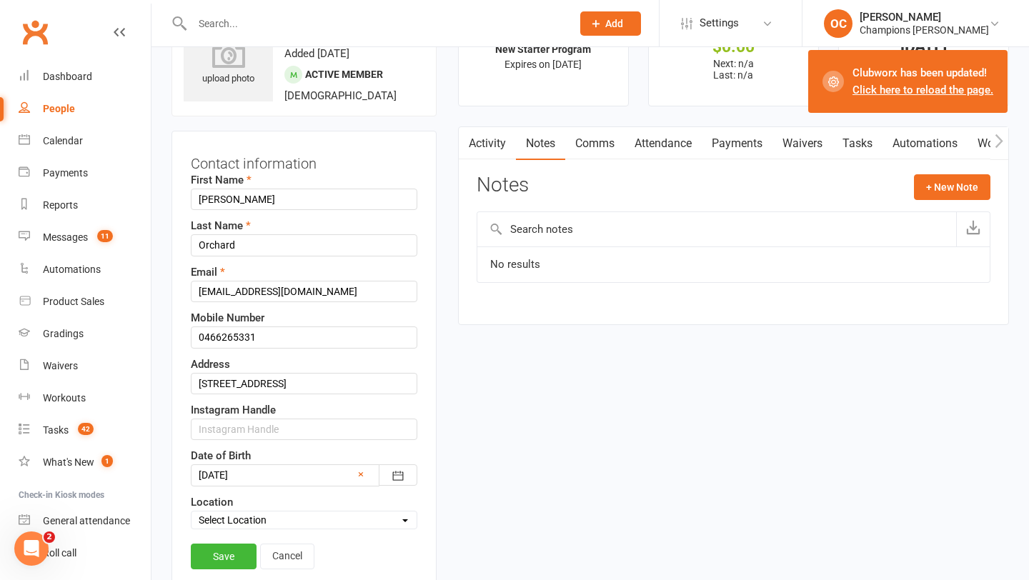
click at [245, 528] on select "Select Location Myaree" at bounding box center [303, 520] width 225 height 16
select select "0"
click at [226, 569] on link "Save" at bounding box center [224, 557] width 66 height 26
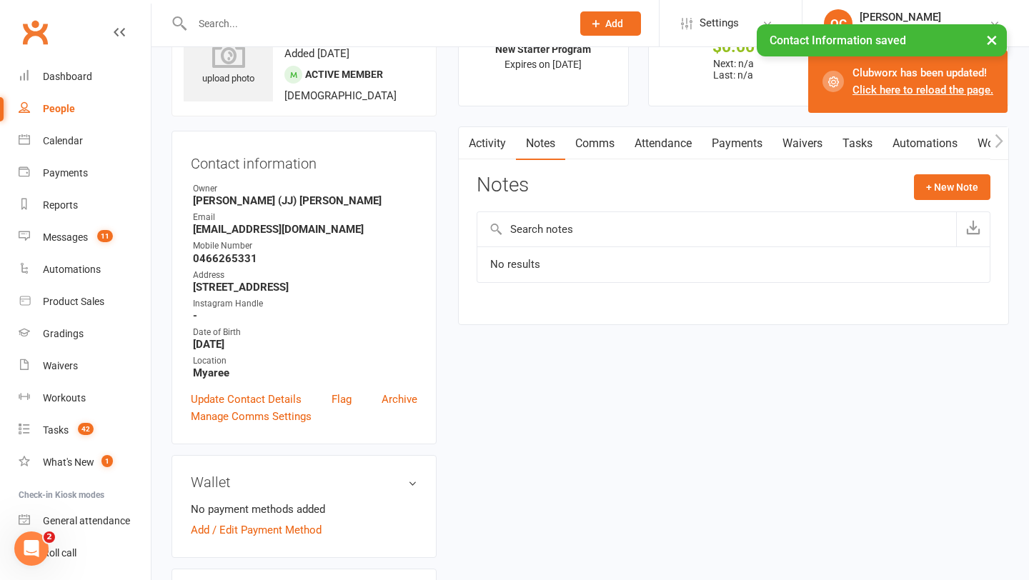
scroll to position [0, 0]
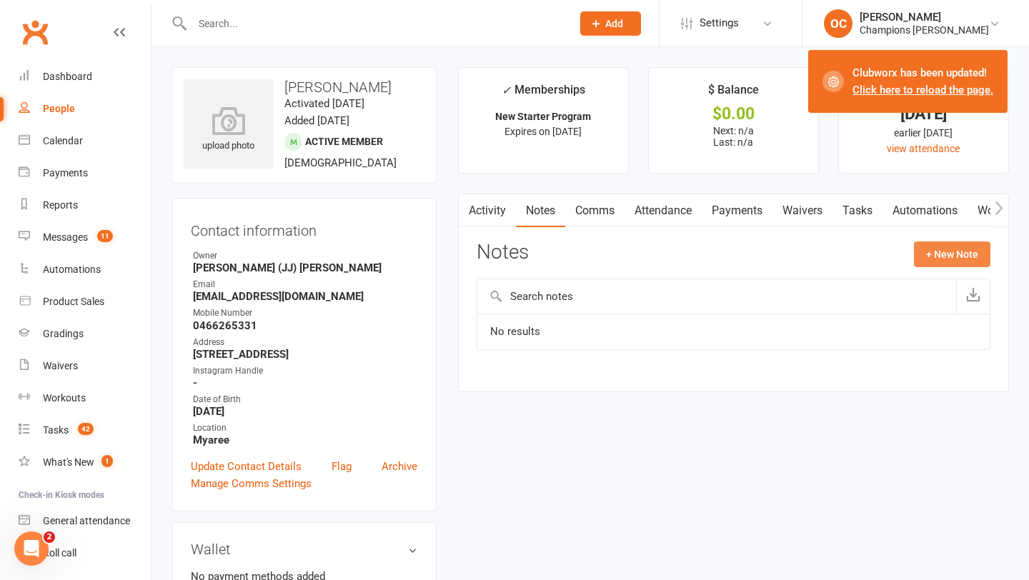
click at [939, 256] on button "+ New Note" at bounding box center [952, 254] width 76 height 26
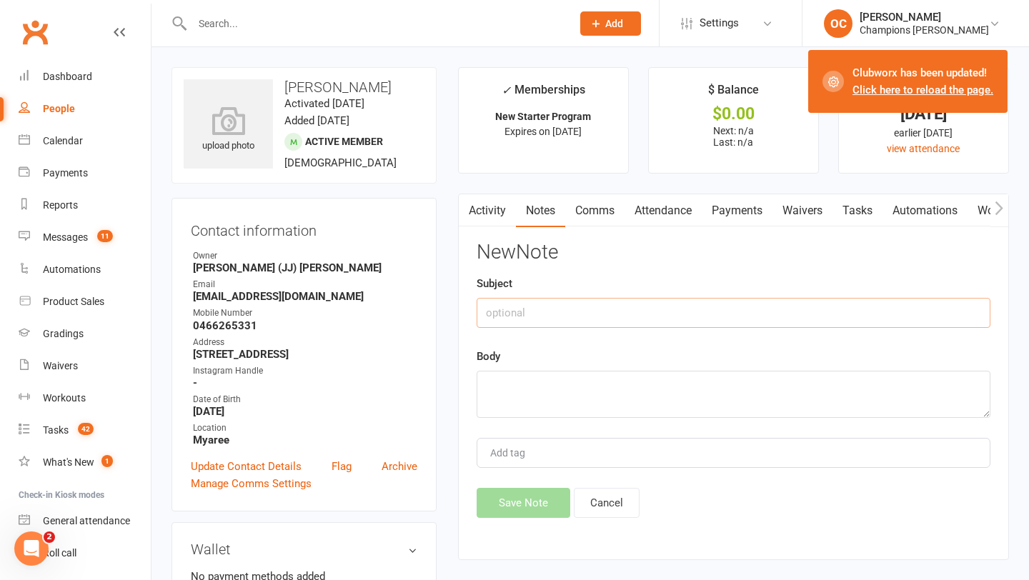
click at [513, 307] on input "text" at bounding box center [734, 313] width 514 height 30
type input "Schedule"
click at [495, 368] on div "Body" at bounding box center [734, 383] width 514 height 70
click at [494, 379] on textarea at bounding box center [734, 394] width 514 height 47
paste textarea "2-3 times a week"
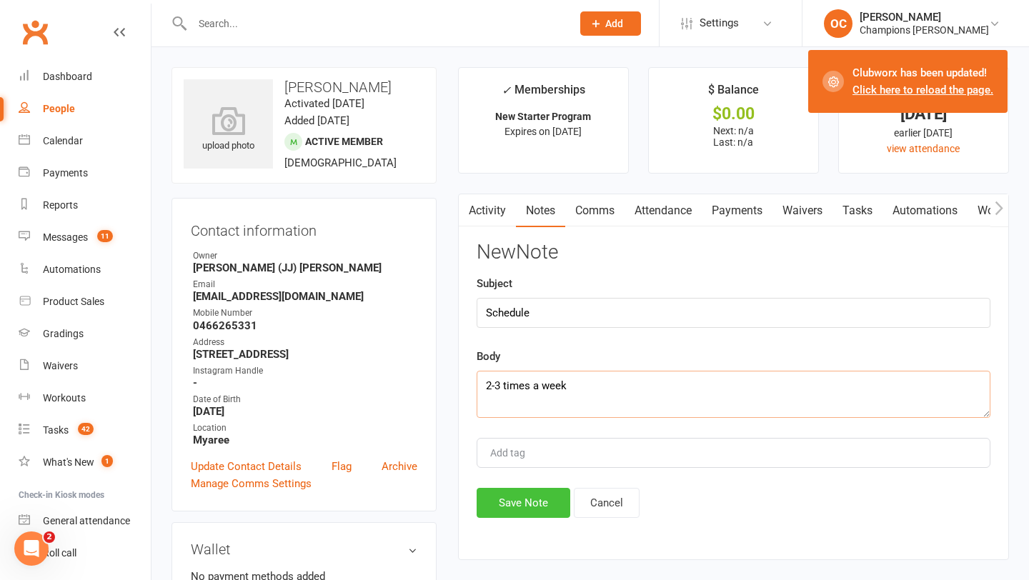
type textarea "2-3 times a week"
click at [538, 516] on button "Save Note" at bounding box center [524, 503] width 94 height 30
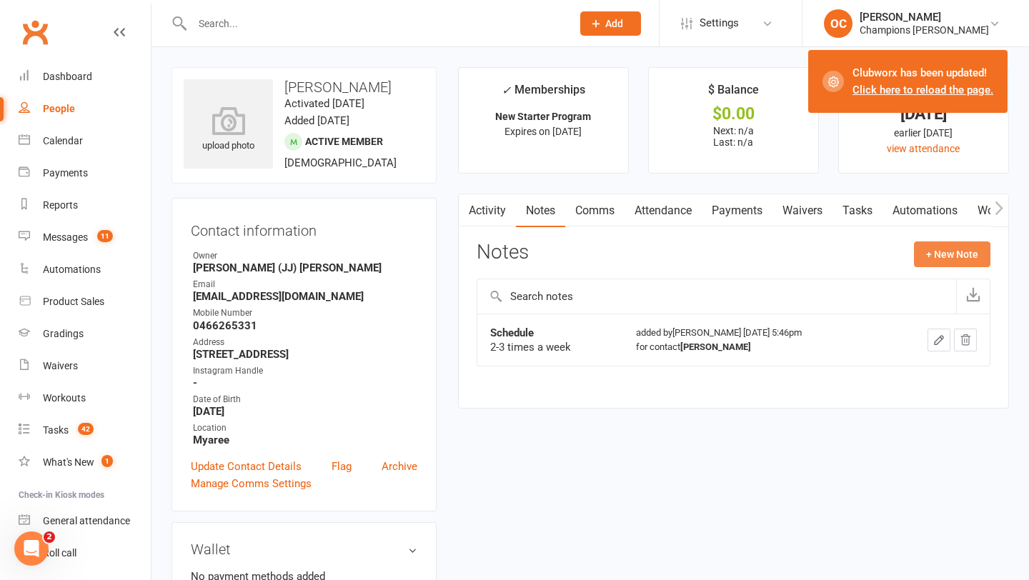
click at [955, 247] on button "+ New Note" at bounding box center [952, 254] width 76 height 26
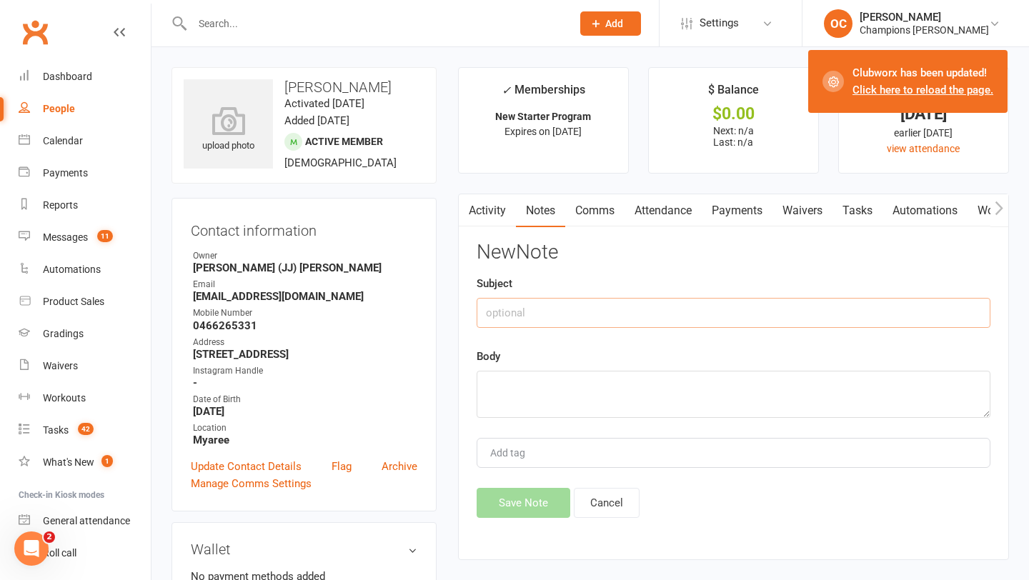
click at [532, 314] on input "text" at bounding box center [734, 313] width 514 height 30
type input "Current"
click at [502, 404] on textarea at bounding box center [734, 394] width 514 height 47
paste textarea "No training"
type textarea "No training"
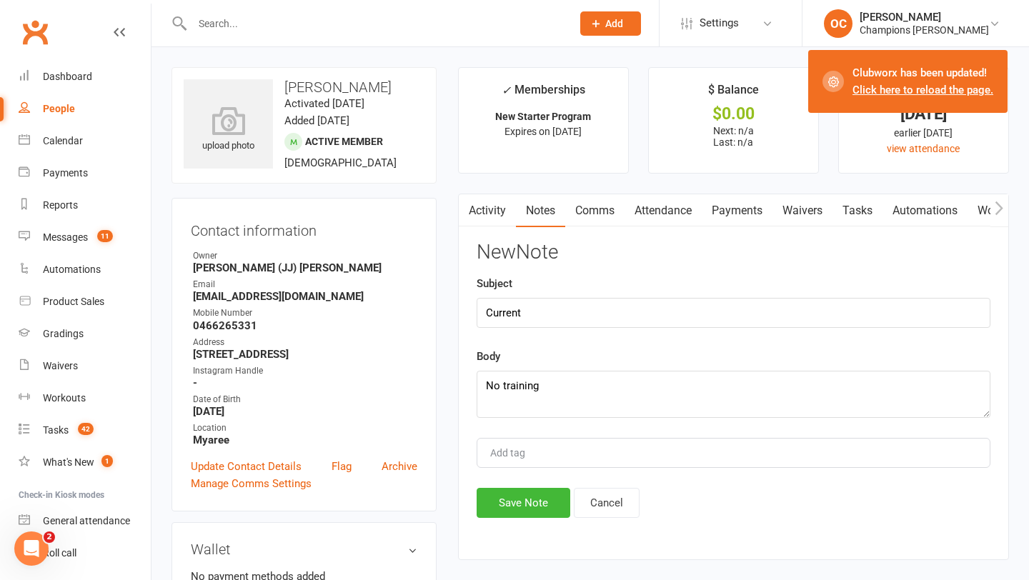
click at [492, 486] on div "New Note Subject Current Body No training Add tag Save Note Cancel" at bounding box center [734, 379] width 514 height 276
click at [492, 498] on button "Save Note" at bounding box center [524, 503] width 94 height 30
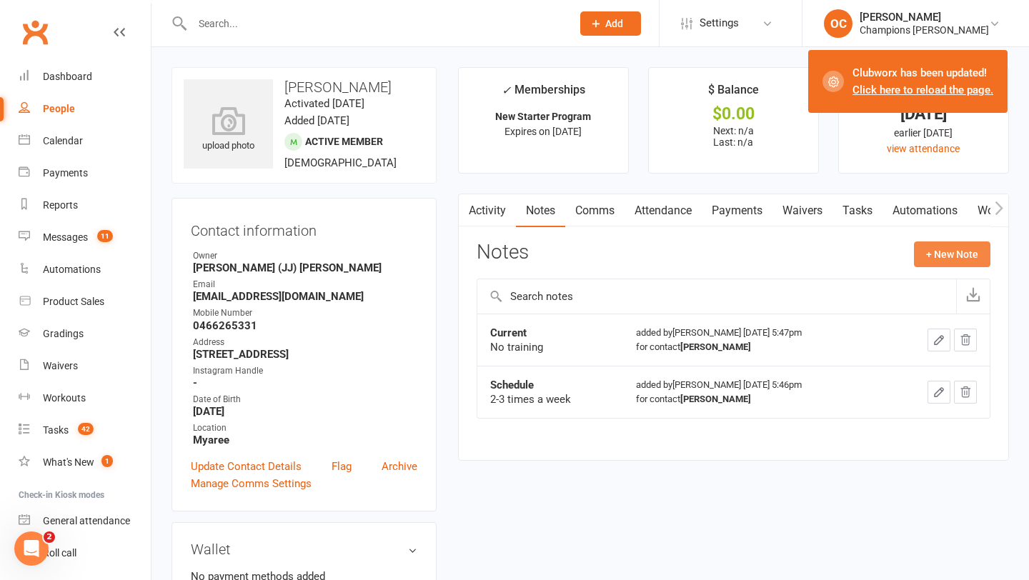
click at [953, 244] on button "+ New Note" at bounding box center [952, 254] width 76 height 26
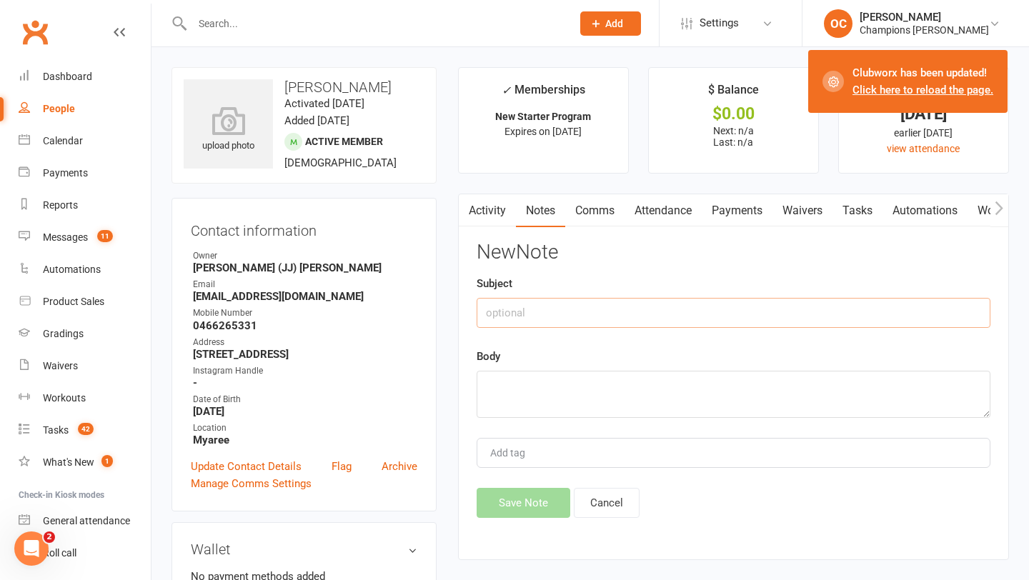
click at [592, 314] on input "text" at bounding box center [734, 313] width 514 height 30
type input "Goals"
click at [553, 384] on textarea at bounding box center [734, 394] width 514 height 47
paste textarea "Struggles finding fitness fun - loses motivation when its boring Relatively fit…"
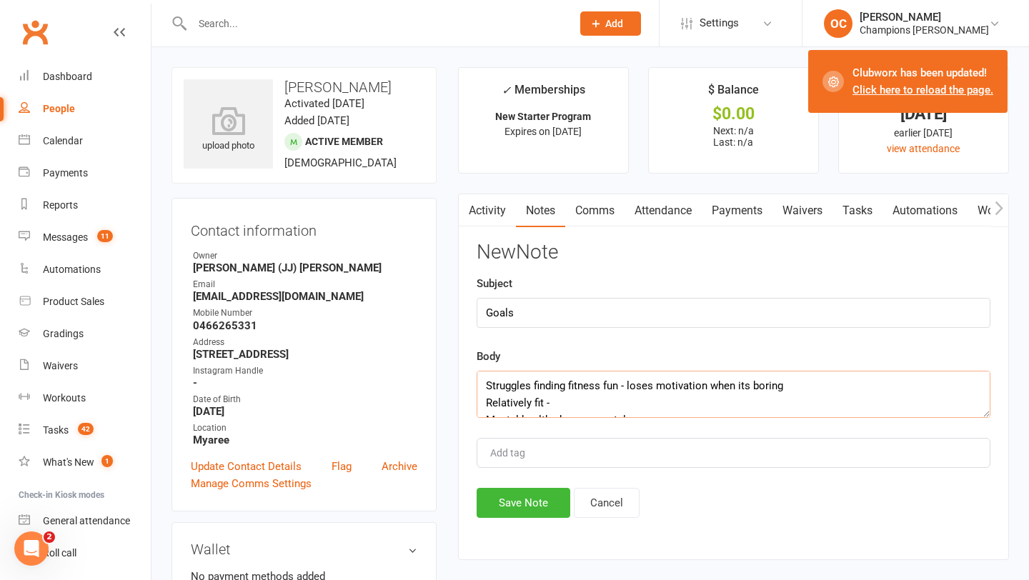
scroll to position [9, 0]
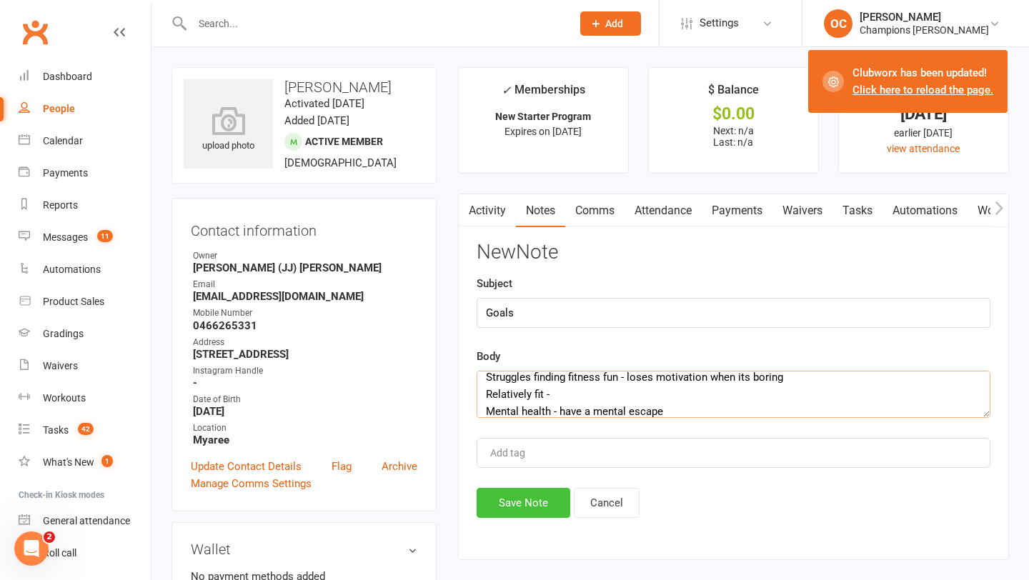
type textarea "Struggles finding fitness fun - loses motivation when its boring Relatively fit…"
click at [521, 504] on button "Save Note" at bounding box center [524, 503] width 94 height 30
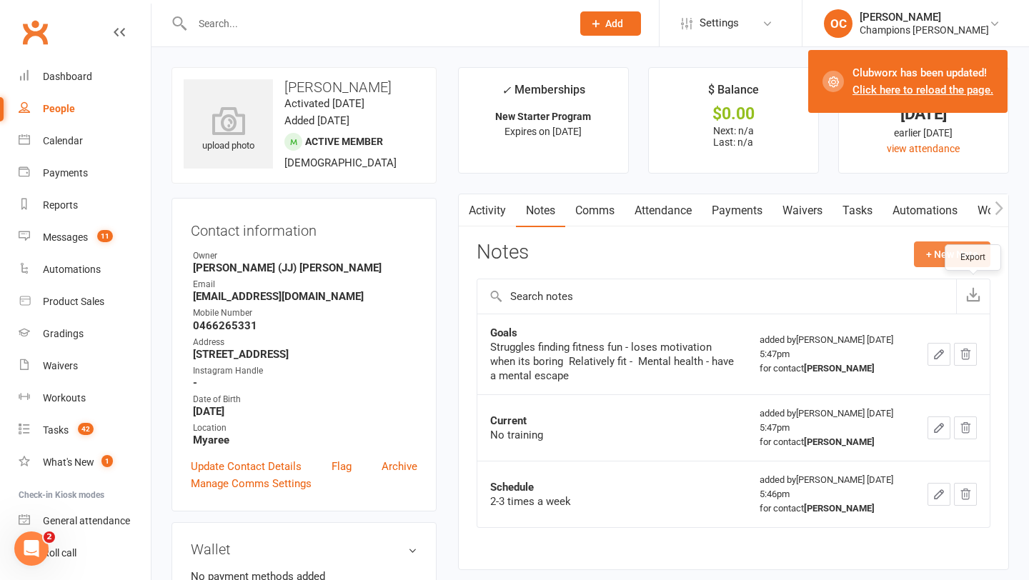
click at [936, 248] on button "+ New Note" at bounding box center [952, 254] width 76 height 26
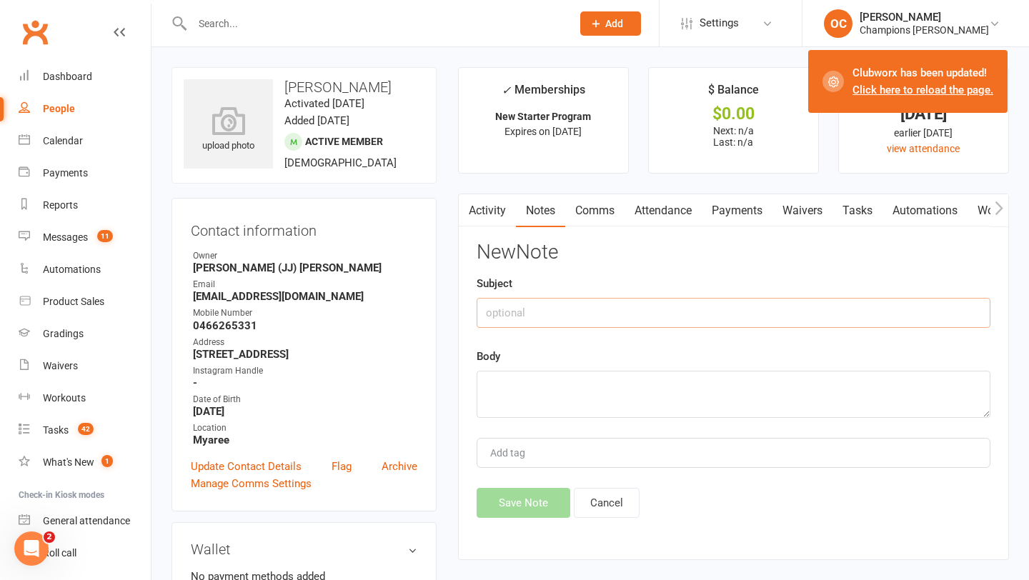
click at [567, 309] on input "text" at bounding box center [734, 313] width 514 height 30
type input "Info"
click at [529, 389] on textarea at bounding box center [734, 394] width 514 height 47
paste textarea "2 kids - 3 month, 3 year old High-school teacher"
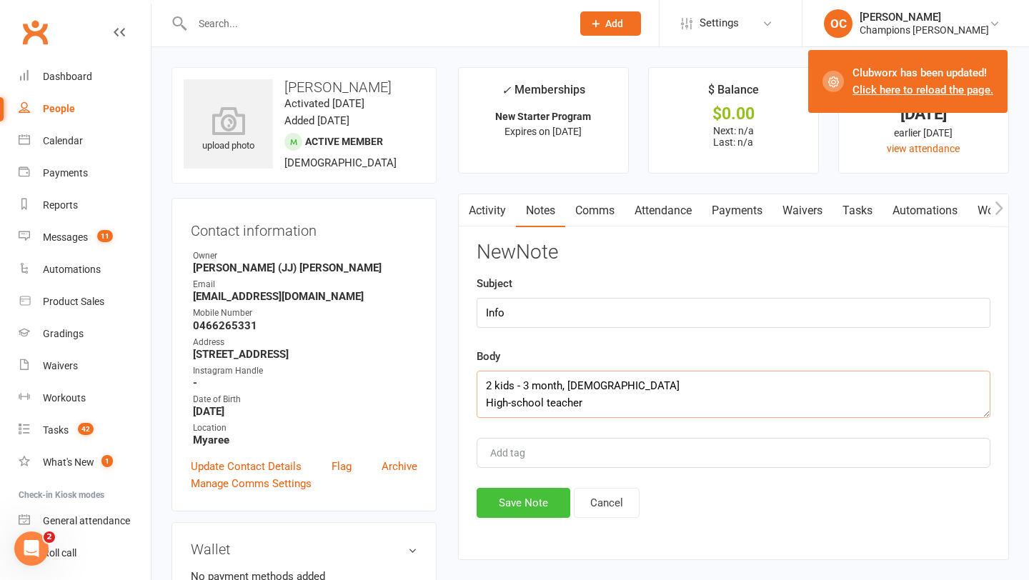
type textarea "2 kids - 3 month, 3 year old High-school teacher"
click at [512, 497] on button "Save Note" at bounding box center [524, 503] width 94 height 30
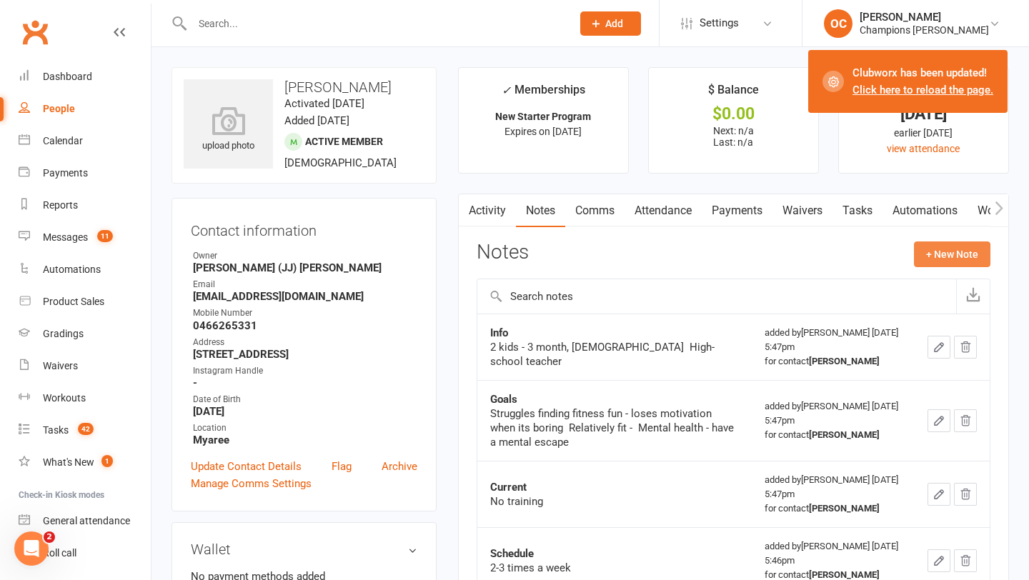
click at [914, 252] on button "+ New Note" at bounding box center [952, 254] width 76 height 26
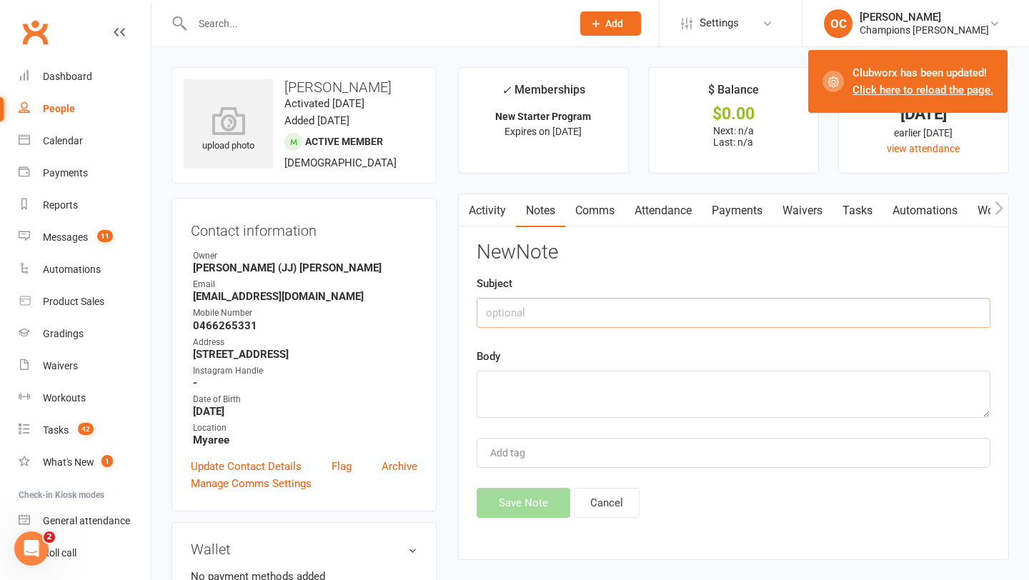
click at [569, 319] on input "text" at bounding box center [734, 313] width 514 height 30
type input "Why now?"
click at [532, 386] on textarea at bounding box center [734, 394] width 514 height 47
paste textarea "Force himself to exercise more & get fit again"
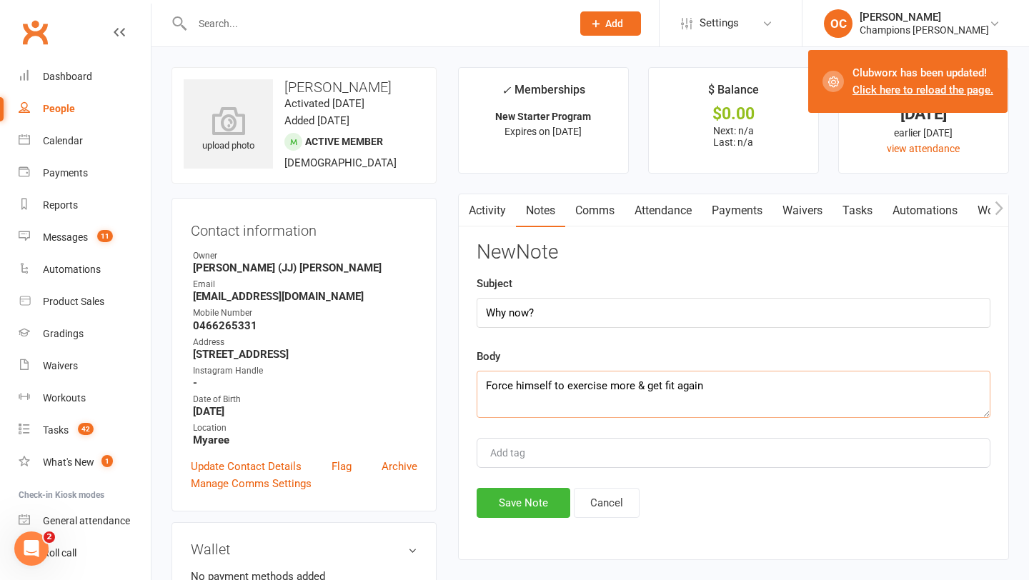
type textarea "Force himself to exercise more & get fit again"
click at [521, 494] on button "Save Note" at bounding box center [524, 503] width 94 height 30
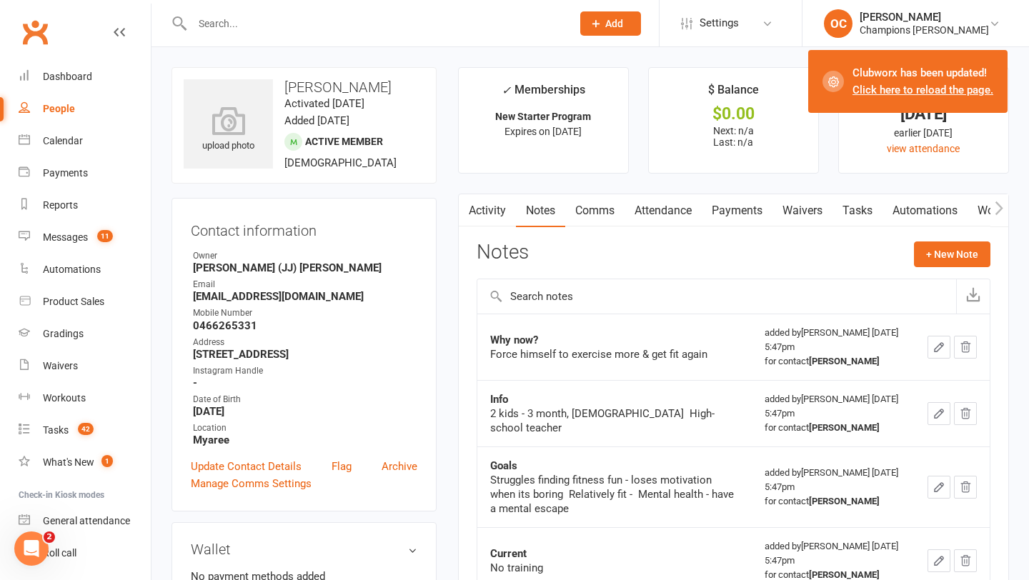
click at [212, 19] on input "text" at bounding box center [375, 24] width 374 height 20
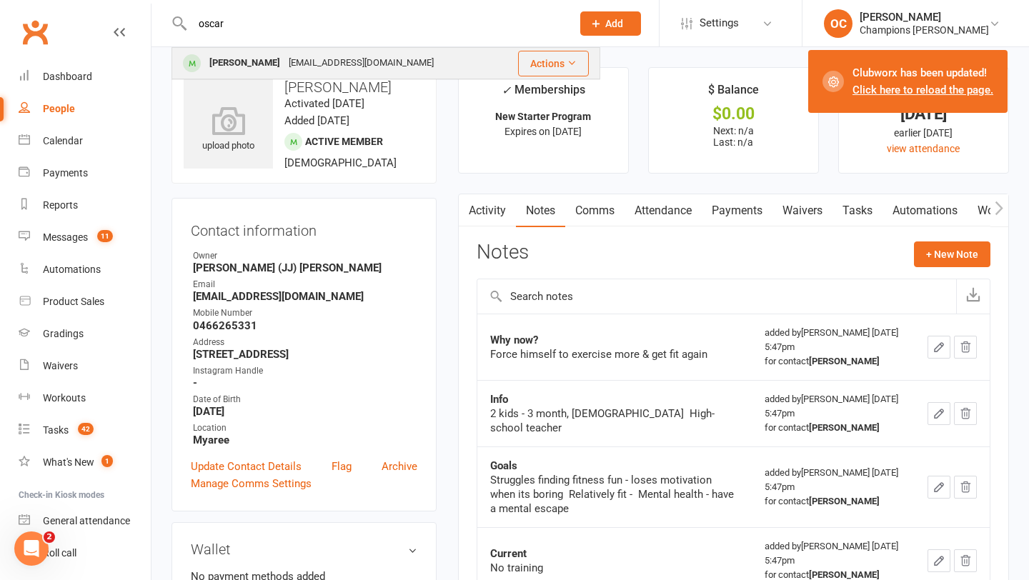
type input "oscar"
click at [228, 54] on div "Oscar Flood" at bounding box center [244, 63] width 79 height 21
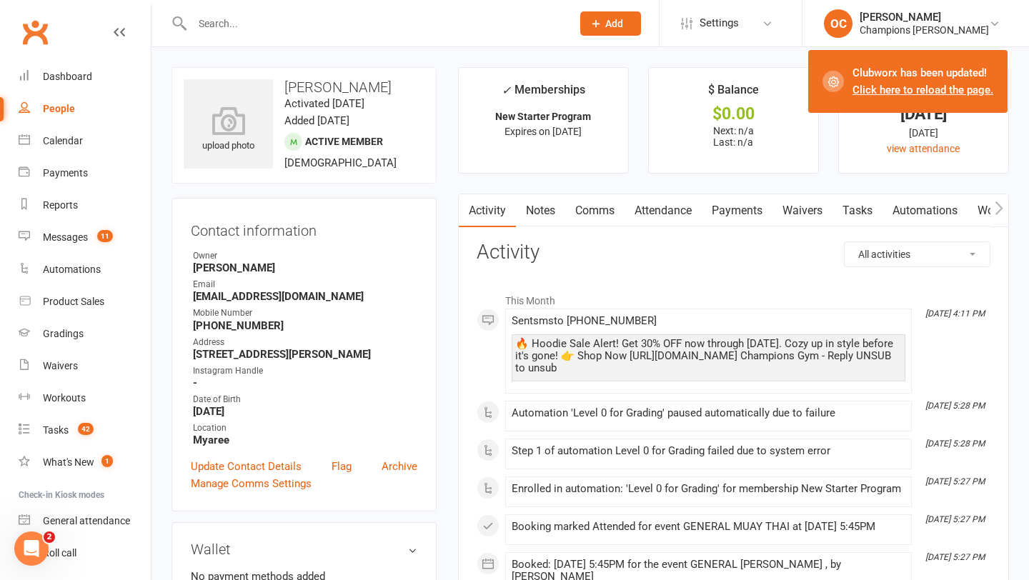
click at [789, 216] on link "Waivers" at bounding box center [802, 210] width 60 height 33
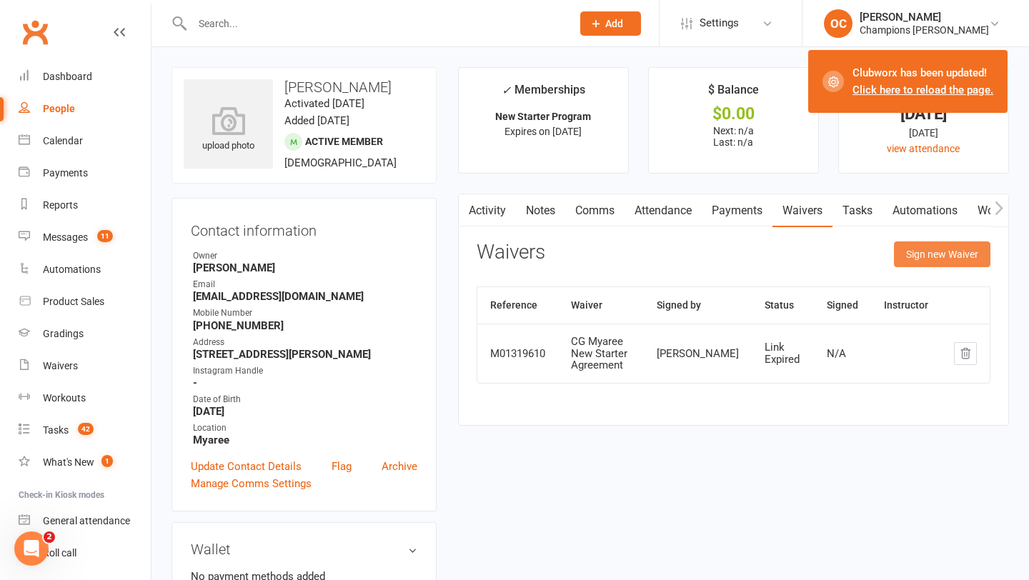
click at [917, 254] on button "Sign new Waiver" at bounding box center [942, 254] width 96 height 26
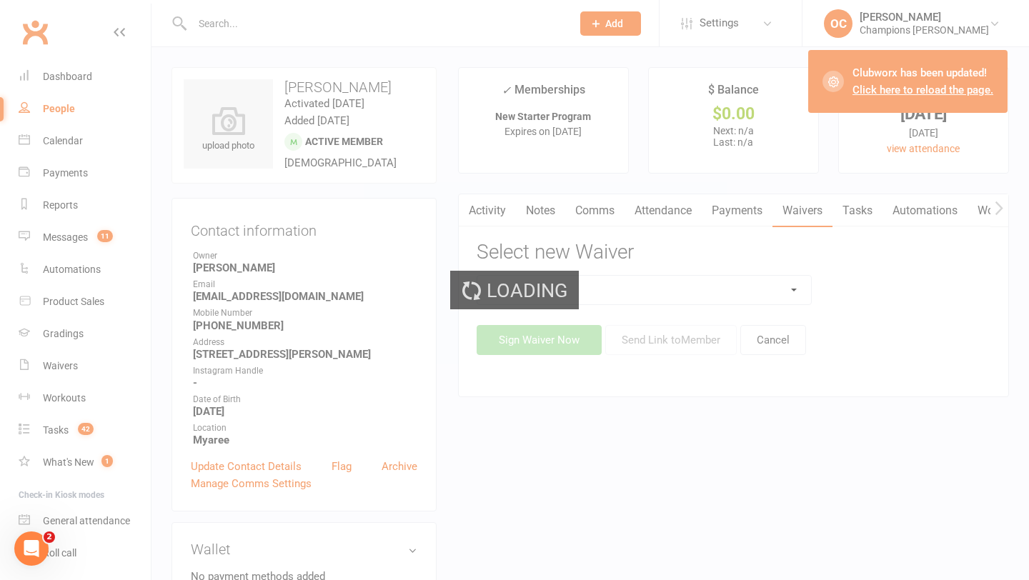
click at [667, 289] on div "Loading" at bounding box center [514, 290] width 1029 height 580
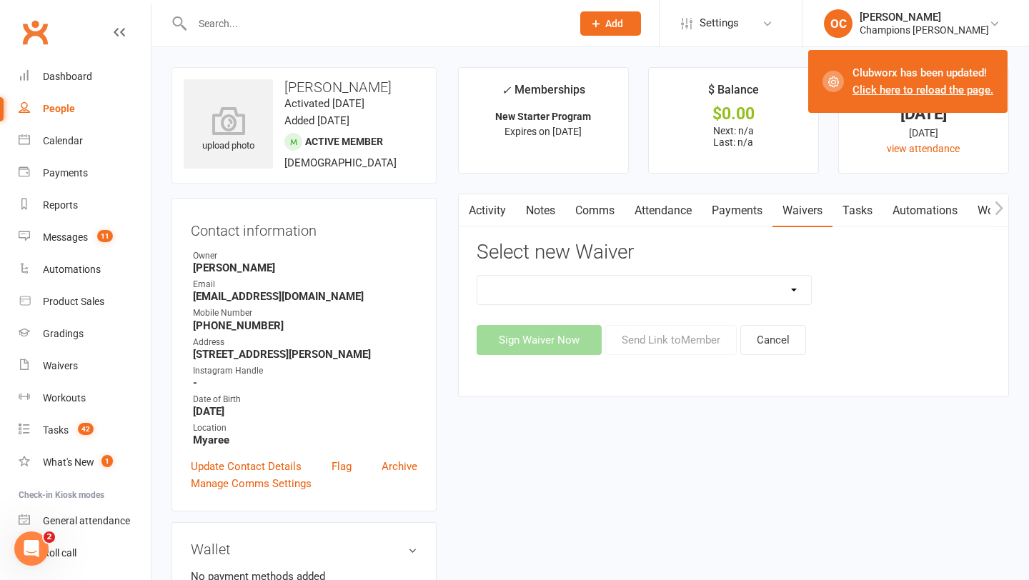
click at [667, 289] on select "Casual Waiver (STAFF ONLY) CG Myaree Cancellation Form CG Myaree Casual Waiver …" at bounding box center [644, 290] width 334 height 29
select select "9202"
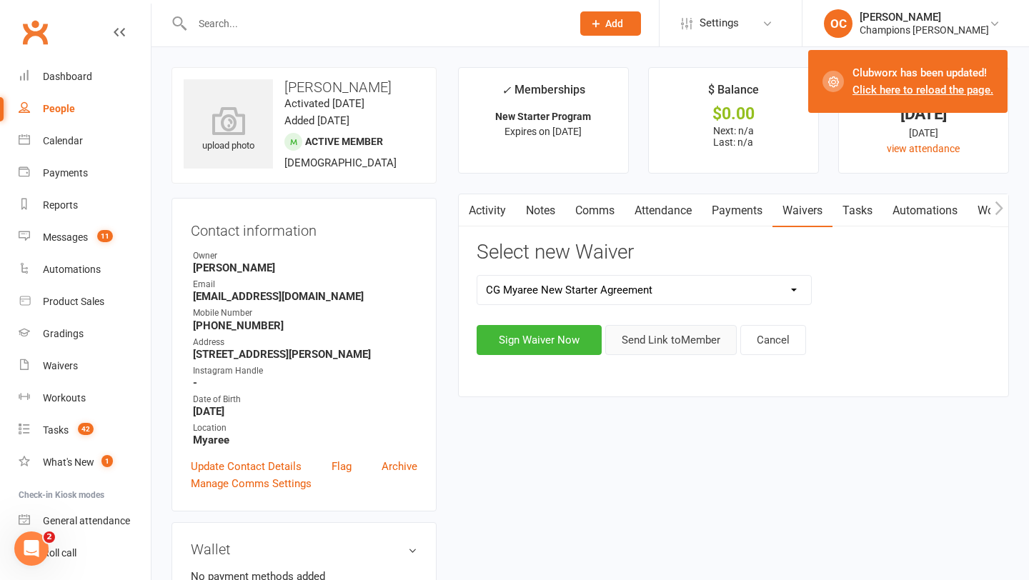
click at [648, 346] on button "Send Link to Member" at bounding box center [670, 340] width 131 height 30
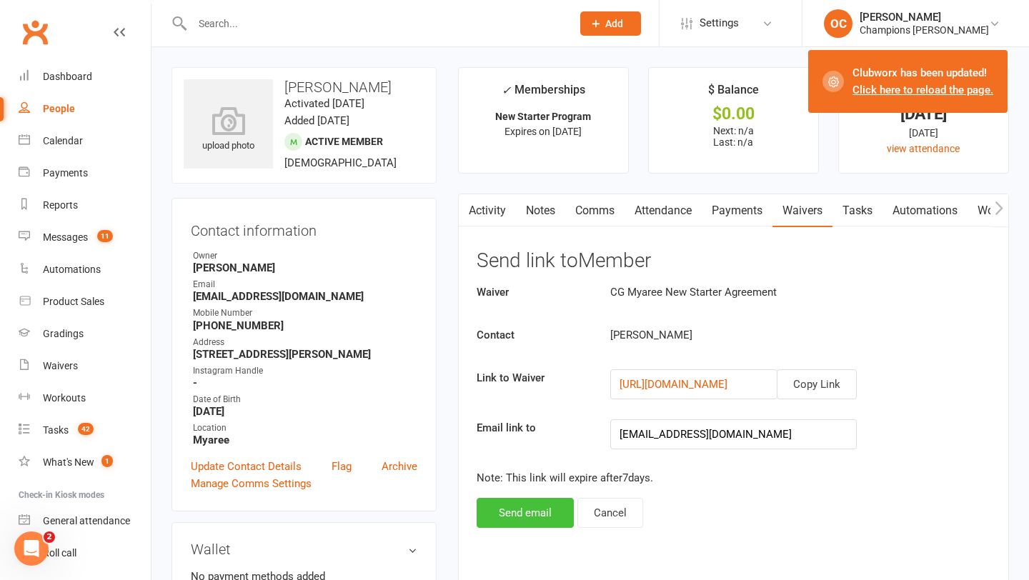
click at [517, 522] on button "Send email" at bounding box center [525, 513] width 97 height 30
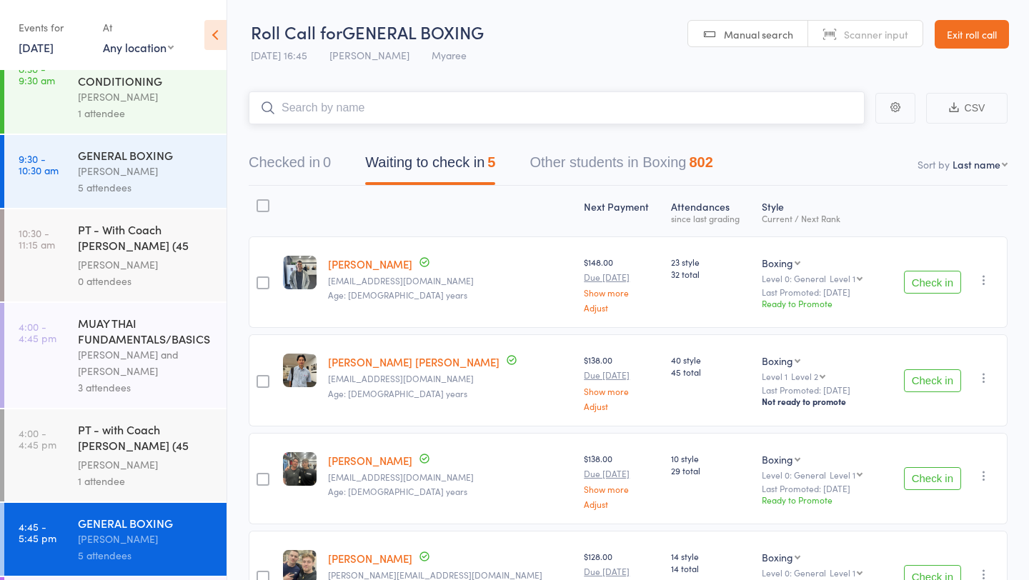
scroll to position [275, 0]
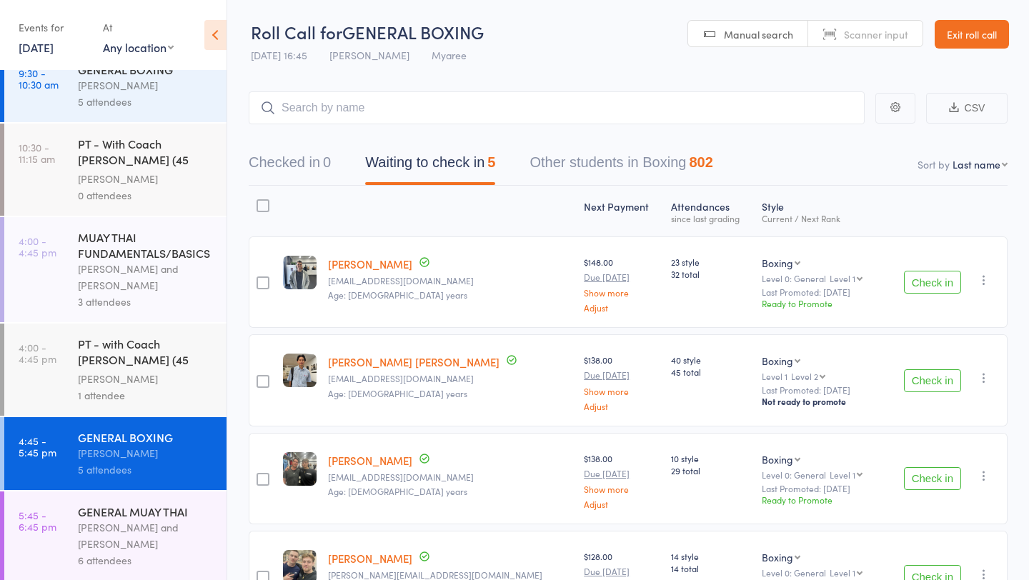
click at [125, 244] on div "MUAY THAI FUNDAMENTALS/BASICS" at bounding box center [146, 244] width 136 height 31
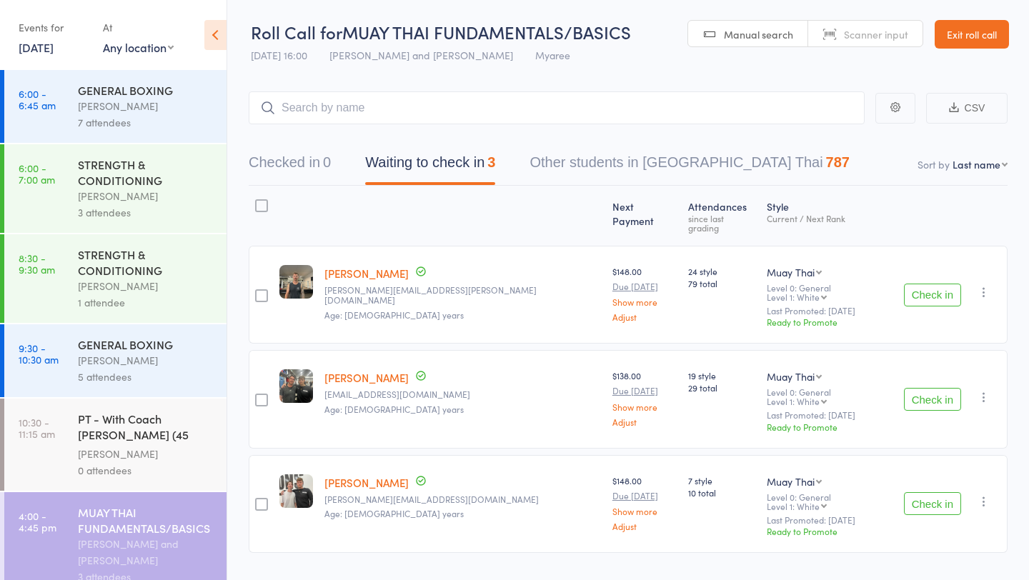
scroll to position [275, 0]
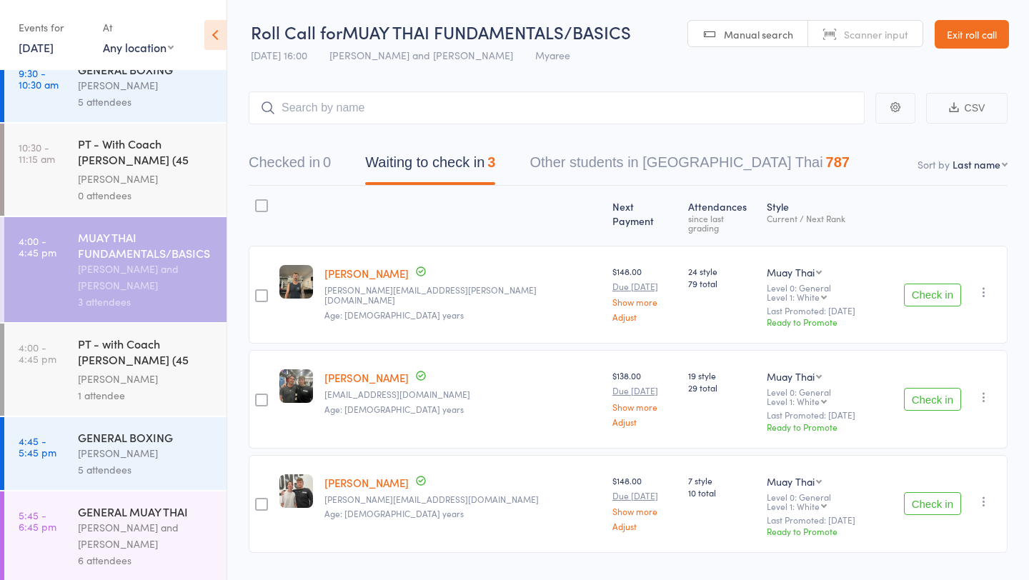
click at [934, 284] on button "Check in" at bounding box center [932, 295] width 57 height 23
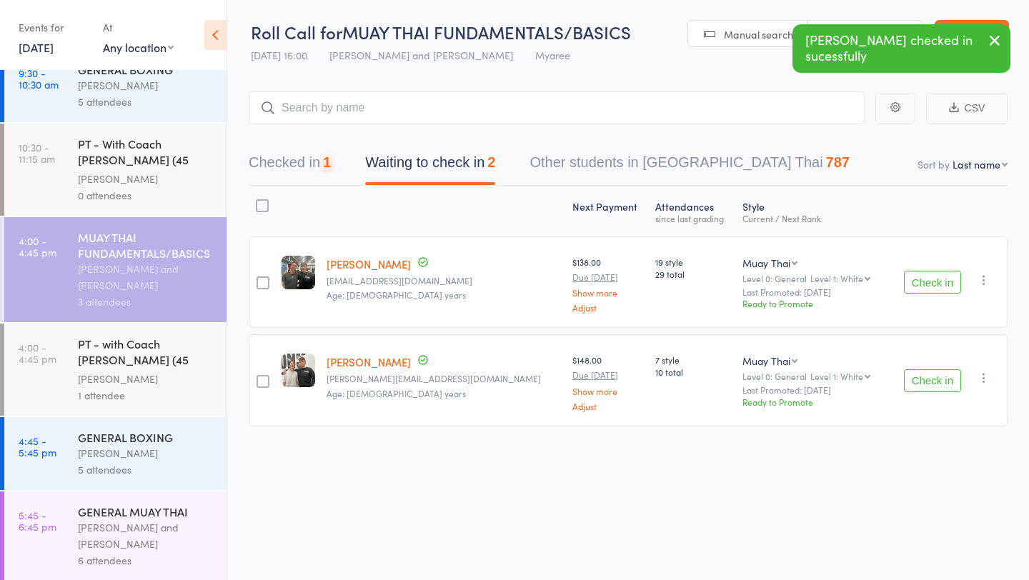
click at [934, 277] on button "Check in" at bounding box center [932, 282] width 57 height 23
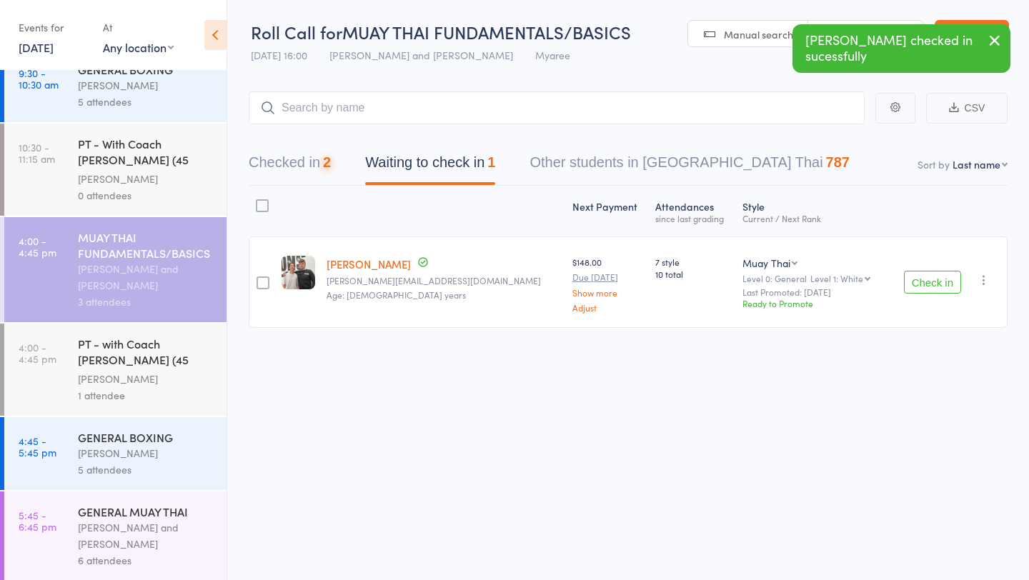
click at [934, 277] on button "Check in" at bounding box center [932, 282] width 57 height 23
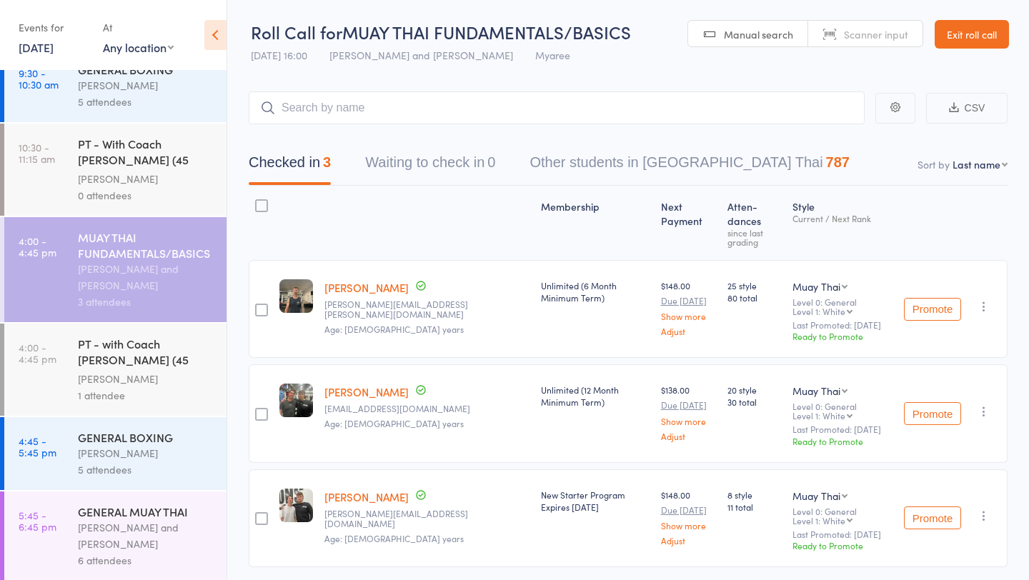
click at [149, 359] on div "PT - with Coach Eddy (45 minutes)" at bounding box center [146, 353] width 136 height 35
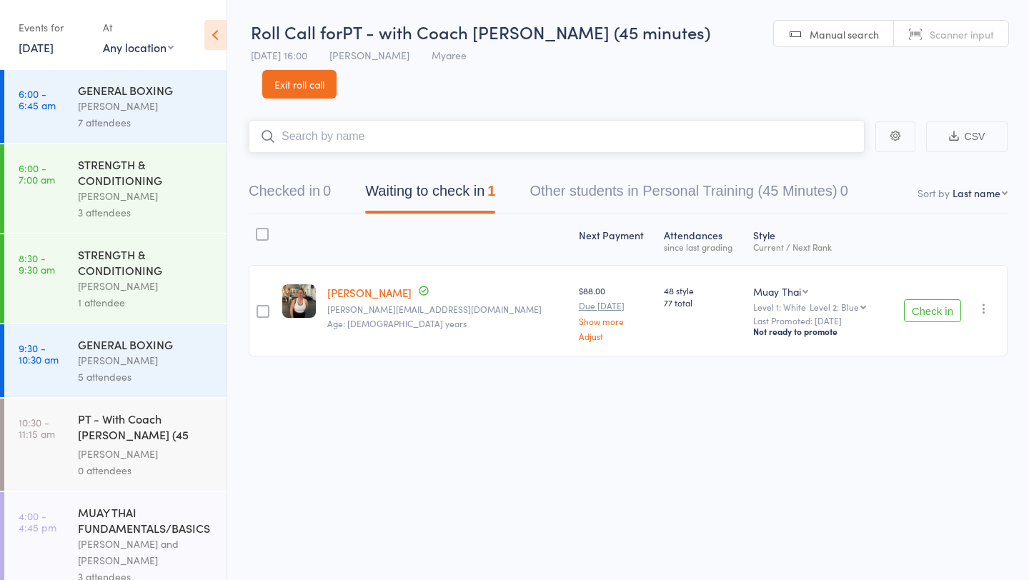
scroll to position [275, 0]
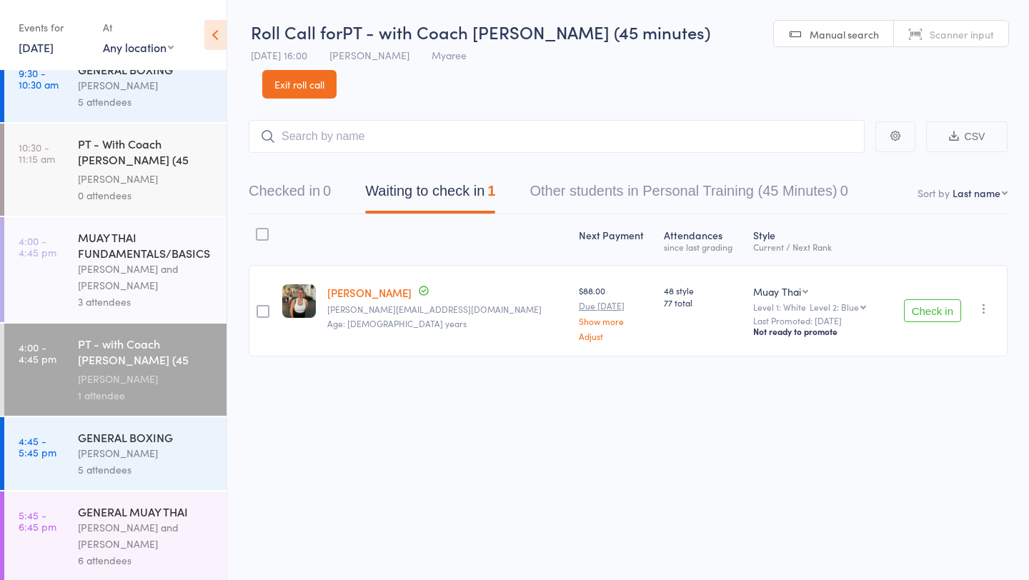
click at [936, 299] on button "Check in" at bounding box center [932, 310] width 57 height 23
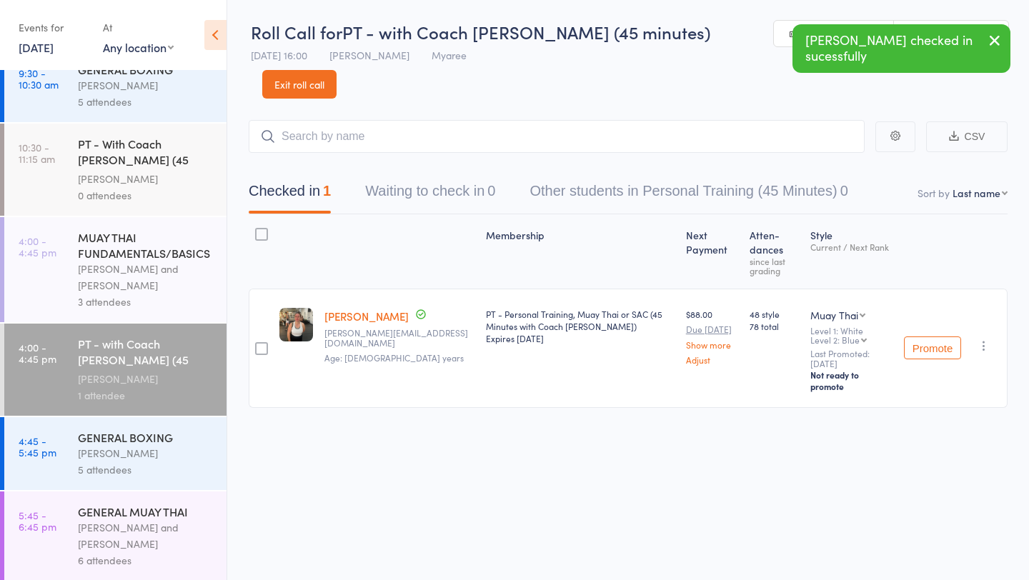
click at [98, 456] on div "[PERSON_NAME]" at bounding box center [146, 453] width 136 height 16
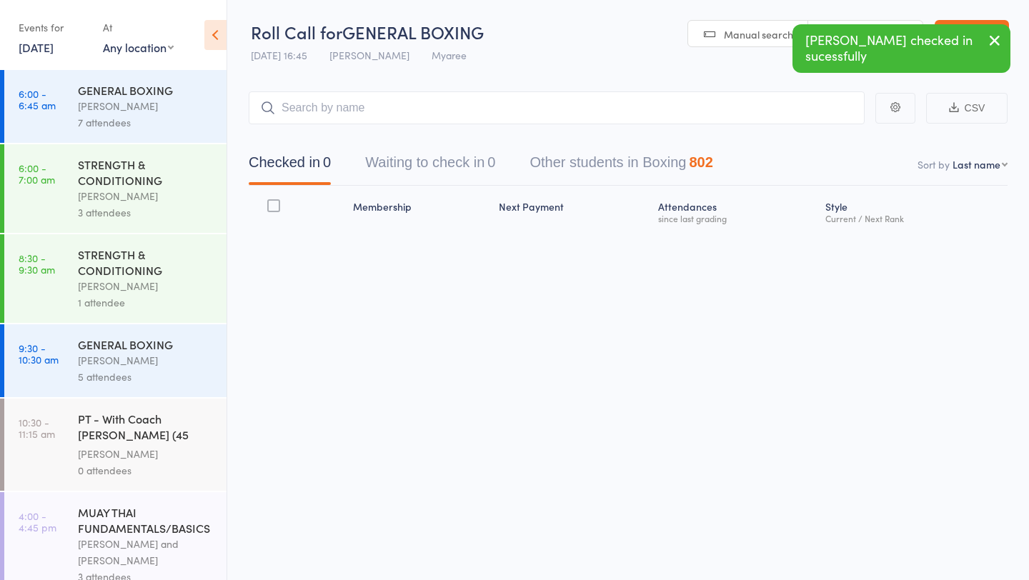
scroll to position [275, 0]
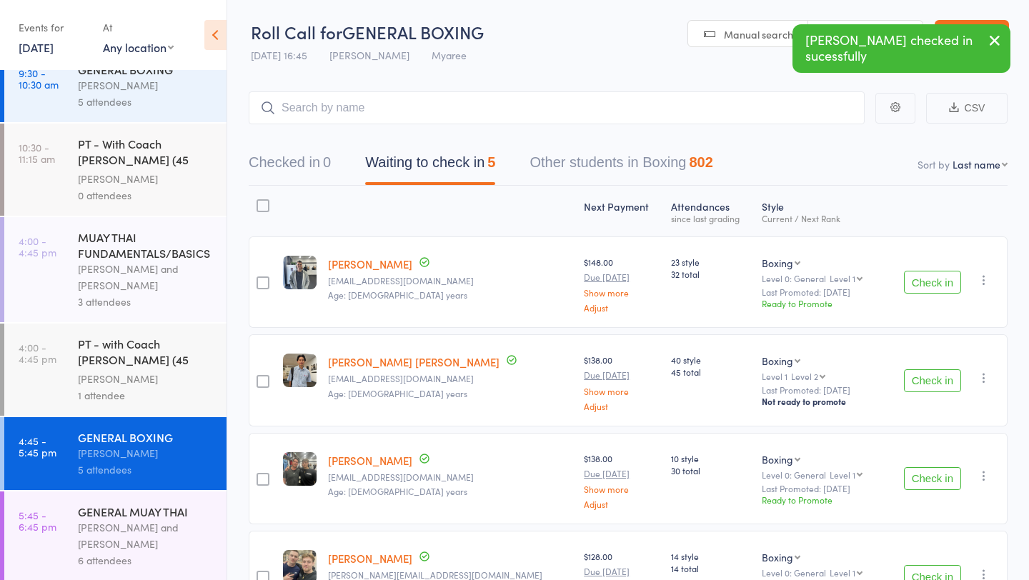
click at [945, 284] on button "Check in" at bounding box center [932, 282] width 57 height 23
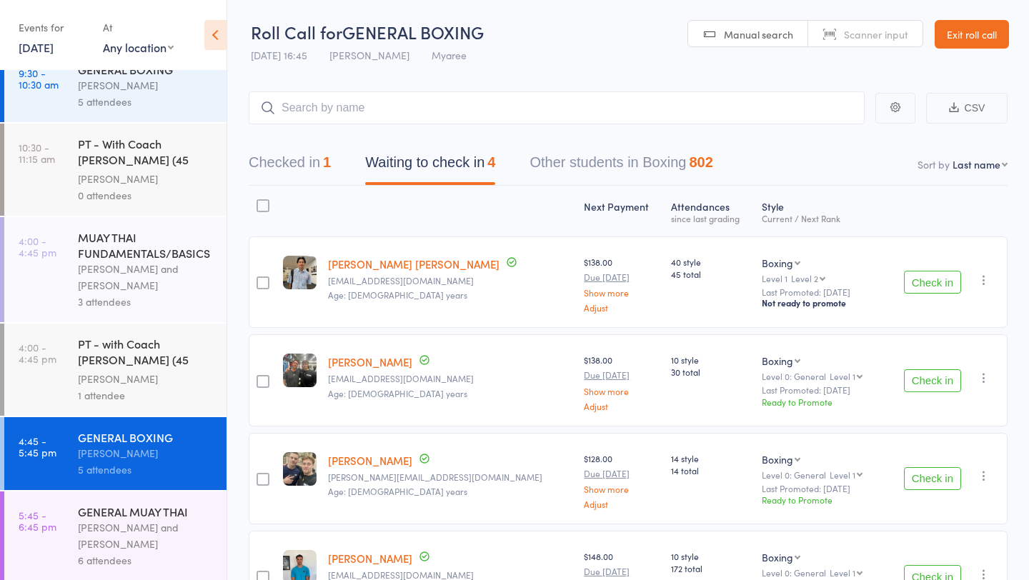
click at [944, 284] on button "Check in" at bounding box center [932, 282] width 57 height 23
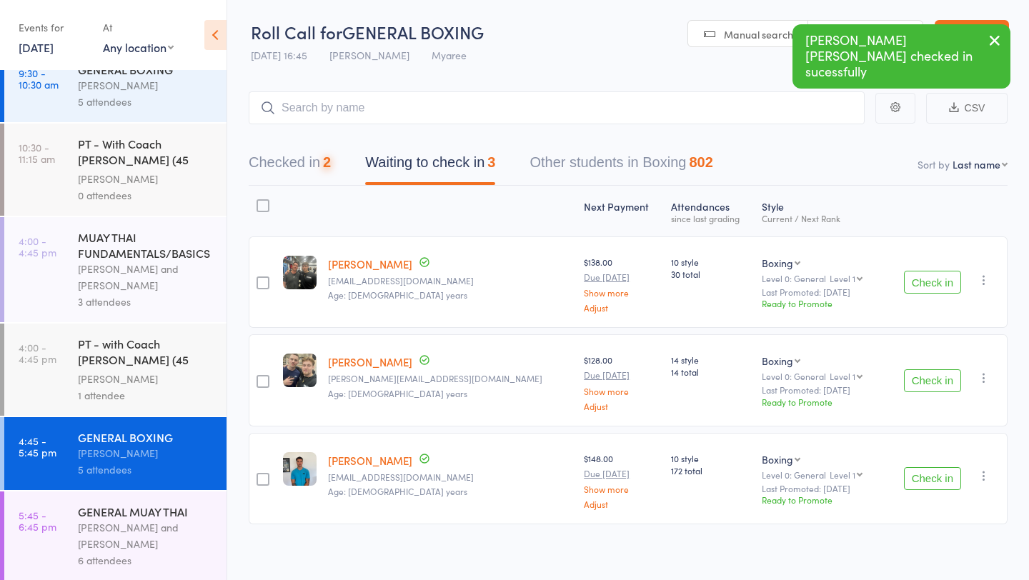
click at [944, 284] on button "Check in" at bounding box center [932, 282] width 57 height 23
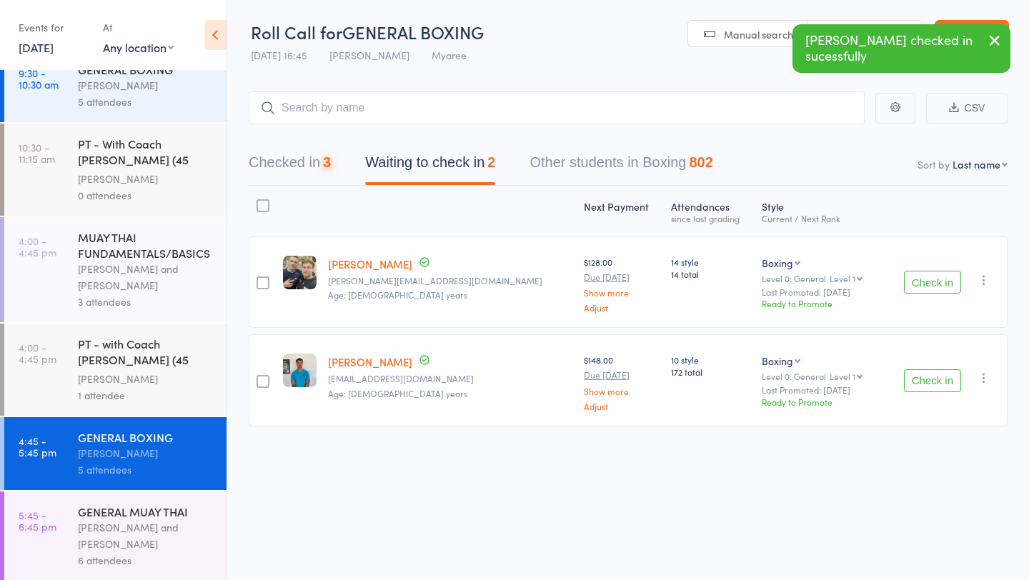
click at [944, 284] on button "Check in" at bounding box center [932, 282] width 57 height 23
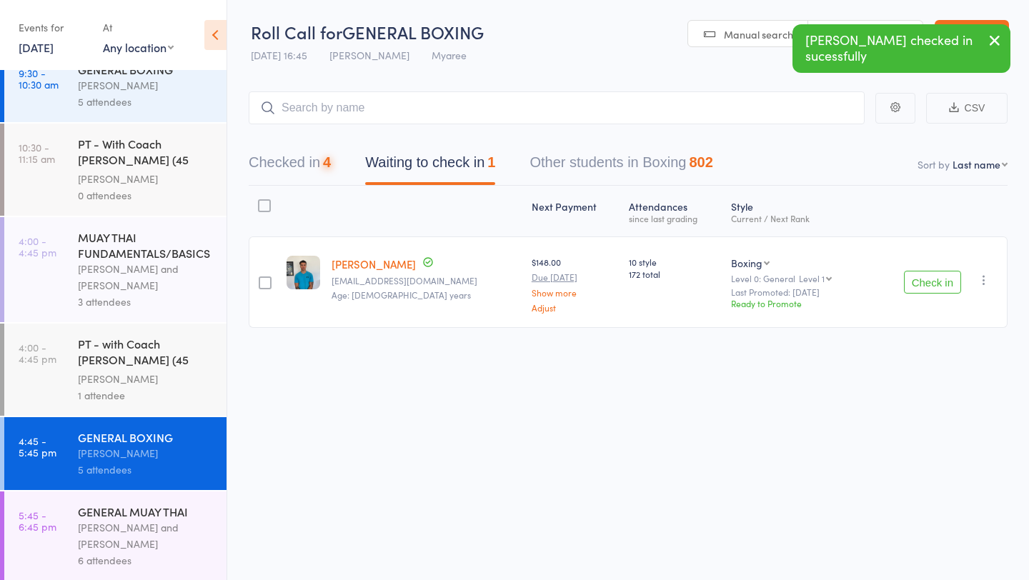
click at [944, 284] on button "Check in" at bounding box center [932, 282] width 57 height 23
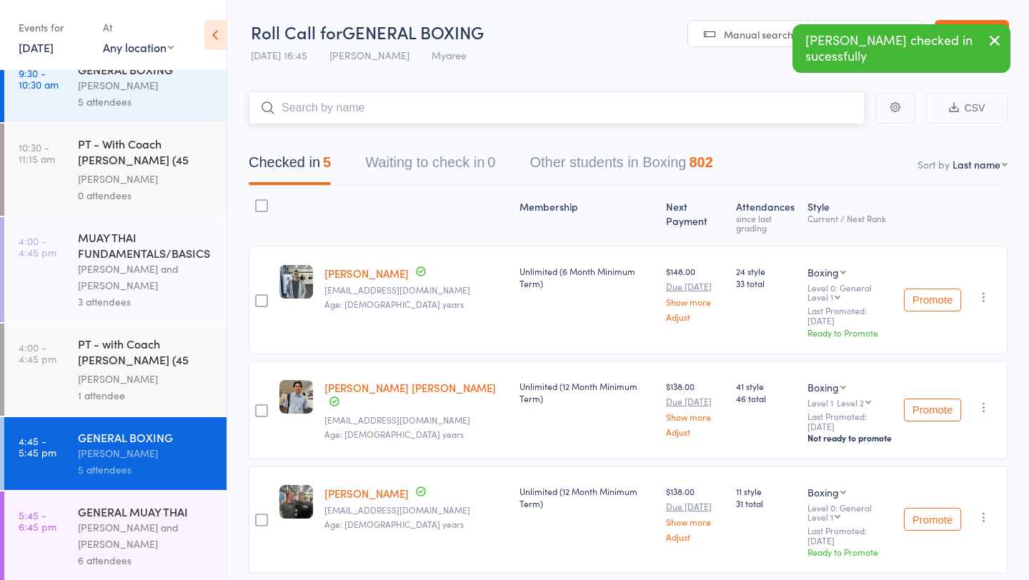
click at [340, 98] on input "search" at bounding box center [557, 107] width 616 height 33
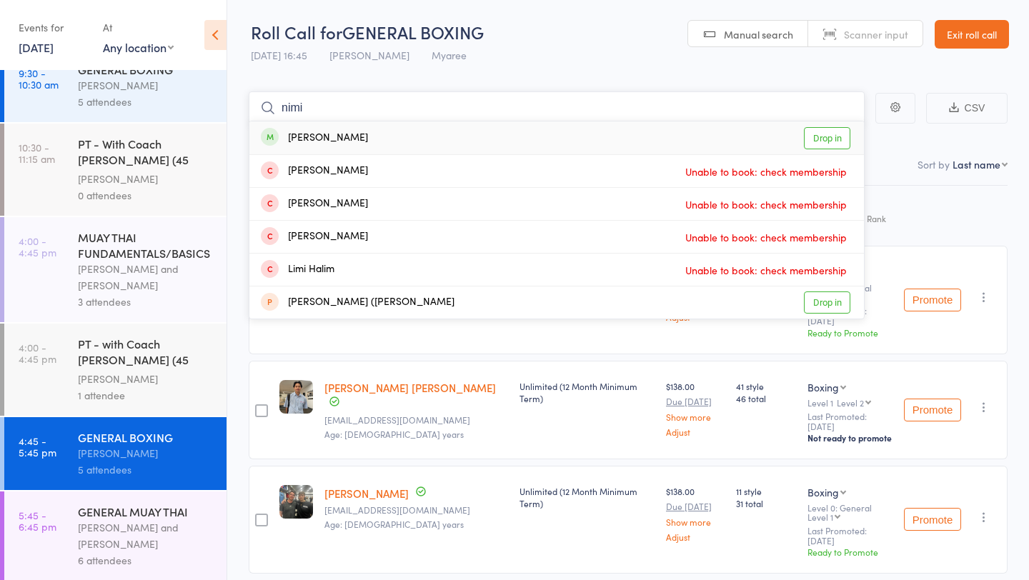
type input "nimi"
click at [846, 136] on link "Drop in" at bounding box center [827, 138] width 46 height 22
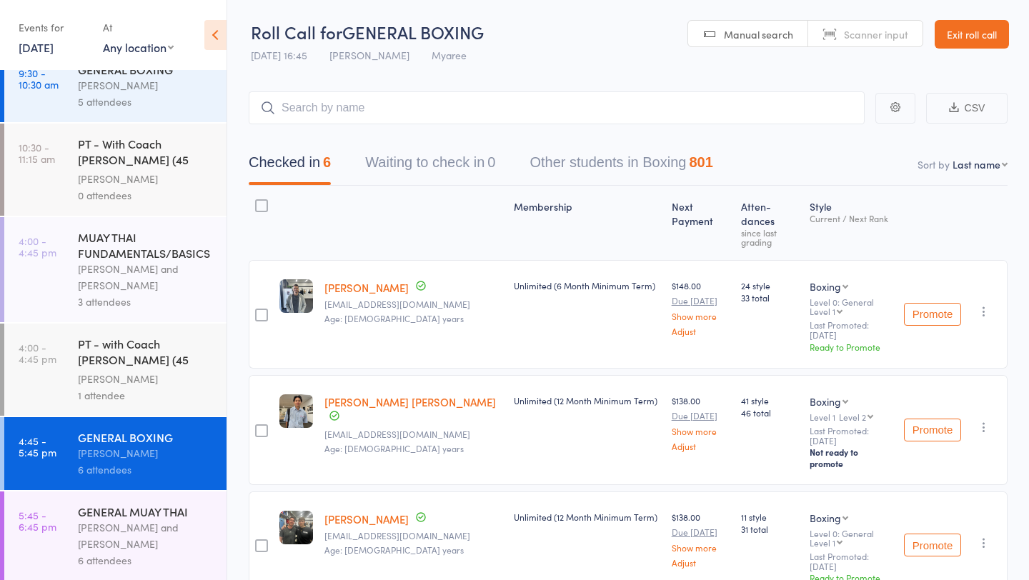
click at [54, 40] on link "10 Sep, 2025" at bounding box center [36, 47] width 35 height 16
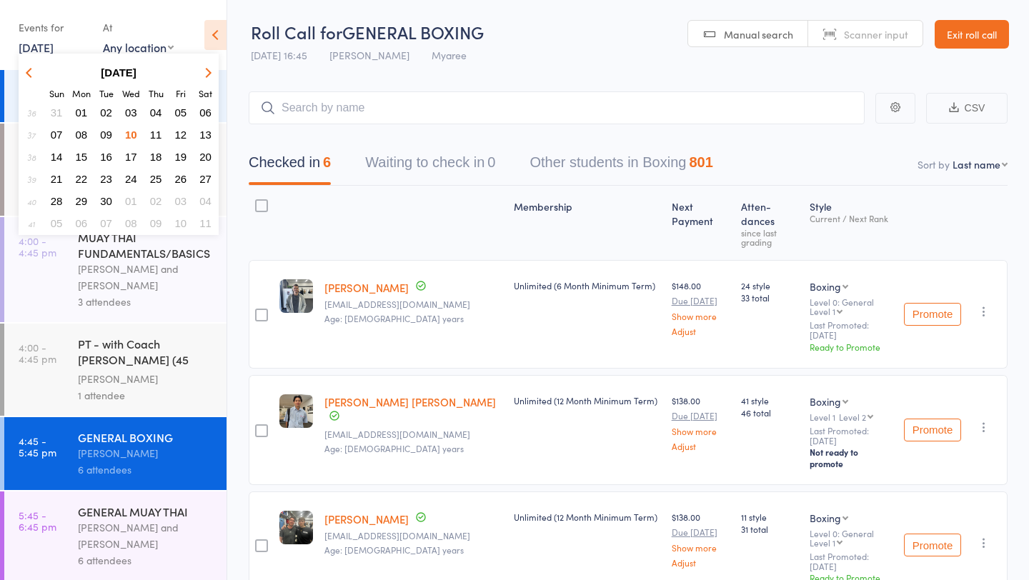
click at [157, 134] on span "11" at bounding box center [156, 135] width 12 height 12
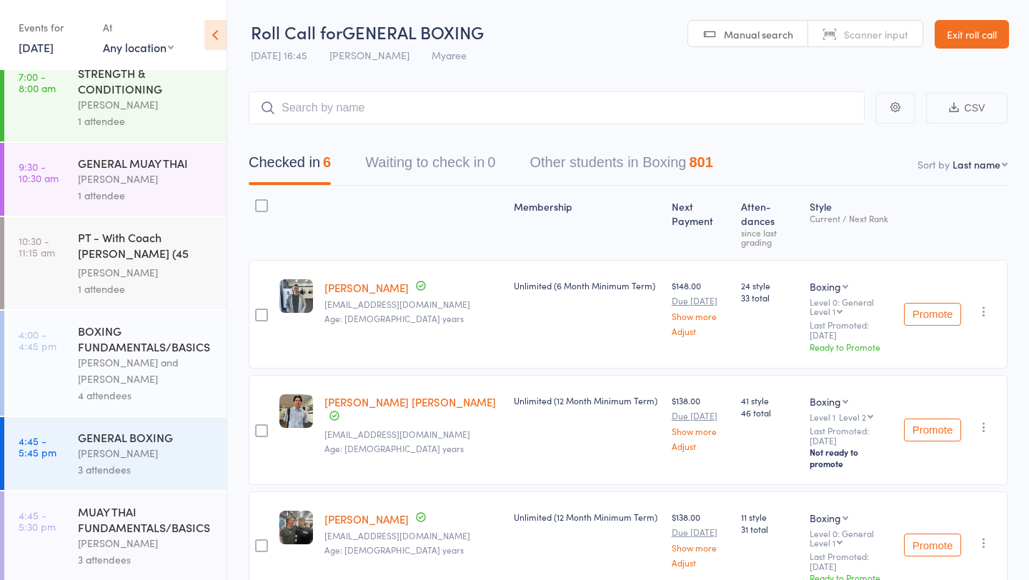
scroll to position [0, 0]
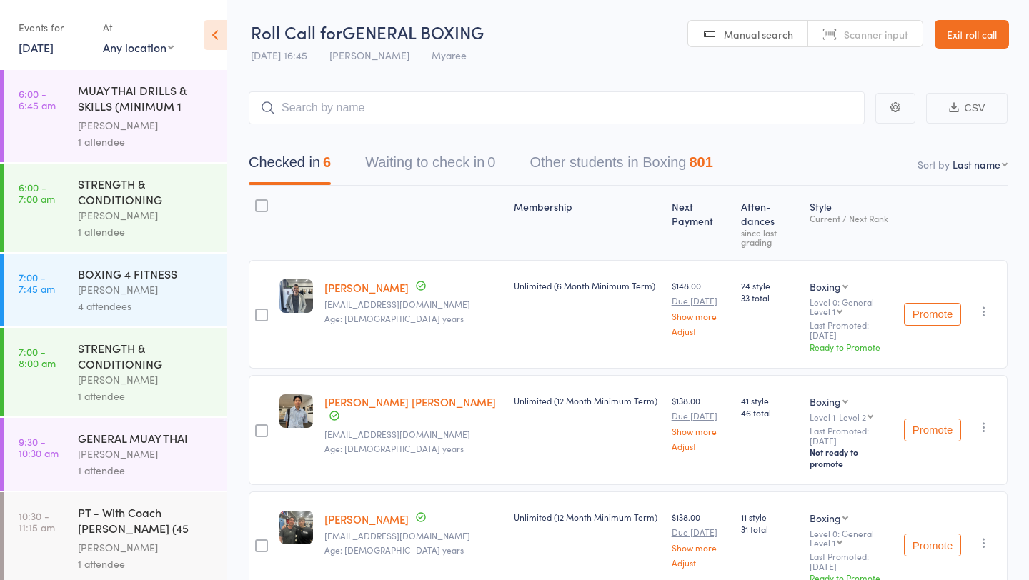
click at [138, 190] on div "STRENGTH & CONDITIONING" at bounding box center [146, 191] width 136 height 31
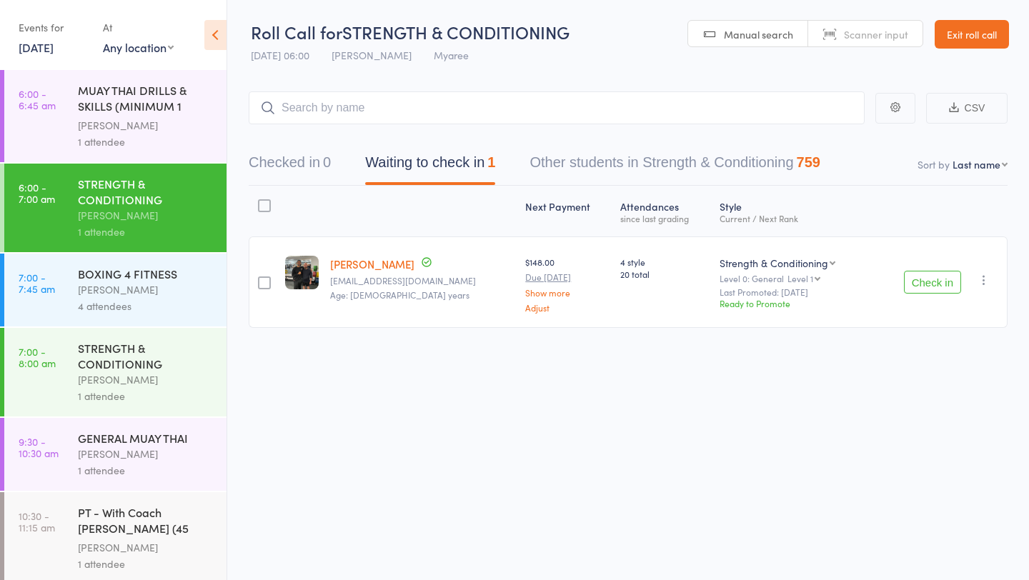
click at [89, 44] on div "Events for 11 Sep, 2025 11 Sep, 2025 September 2025 Sun Mon Tue Wed Thu Fri Sat…" at bounding box center [96, 37] width 155 height 42
click at [54, 44] on link "11 Sep, 2025" at bounding box center [36, 47] width 35 height 16
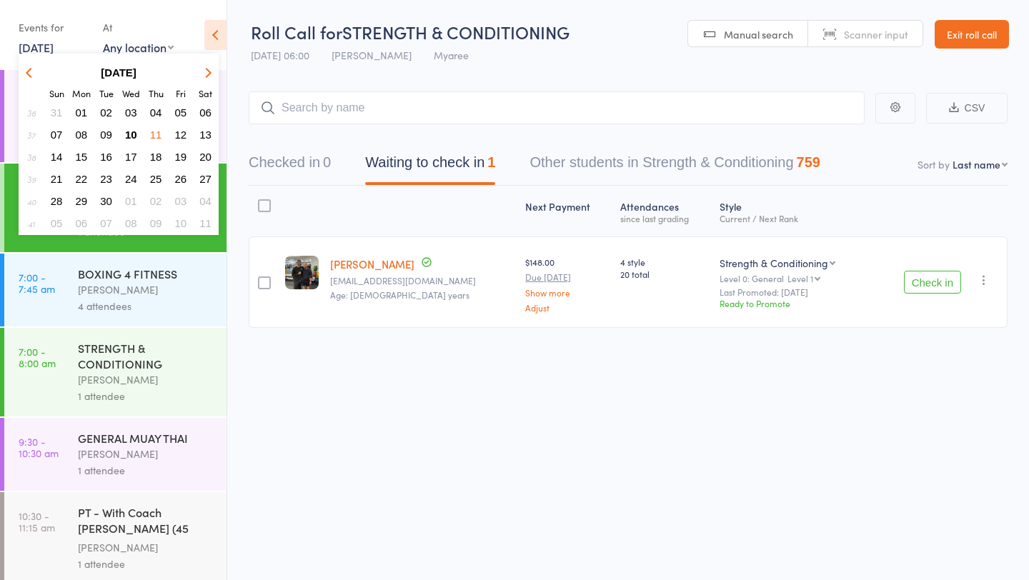
click at [129, 133] on span "10" at bounding box center [131, 135] width 12 height 12
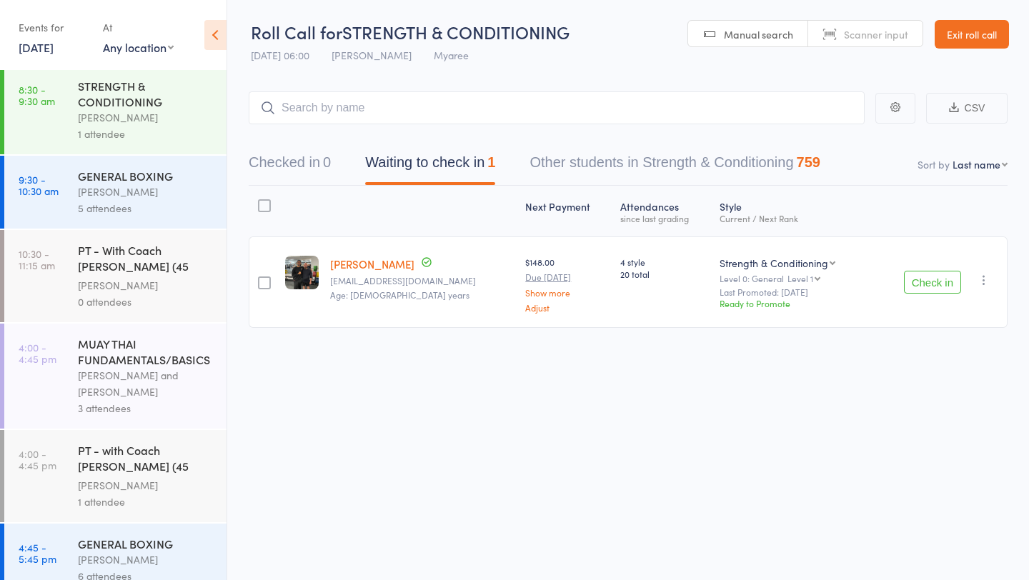
scroll to position [275, 0]
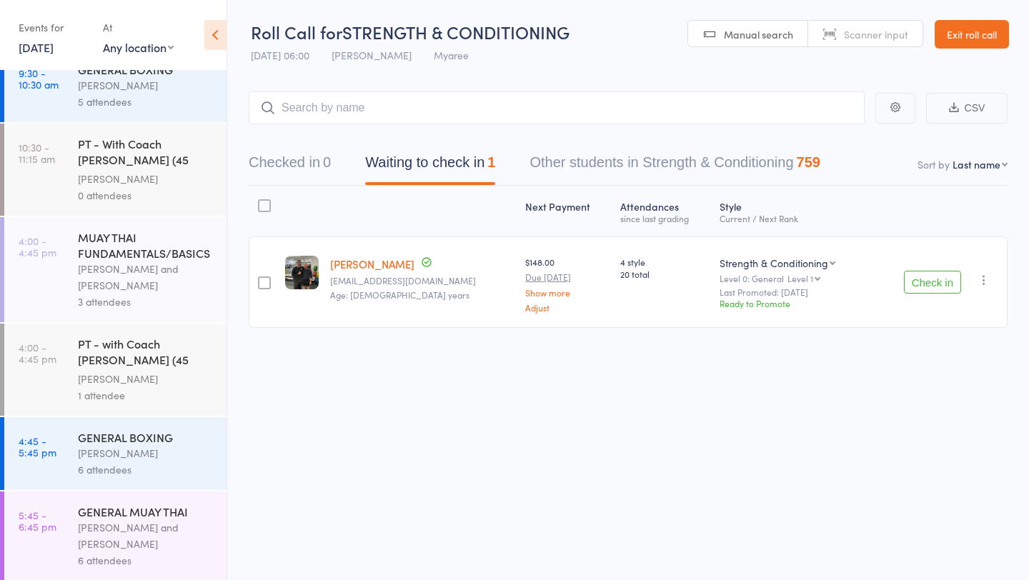
click at [118, 542] on div "[PERSON_NAME] and [PERSON_NAME]" at bounding box center [146, 535] width 136 height 33
